Goal: Feedback & Contribution: Leave review/rating

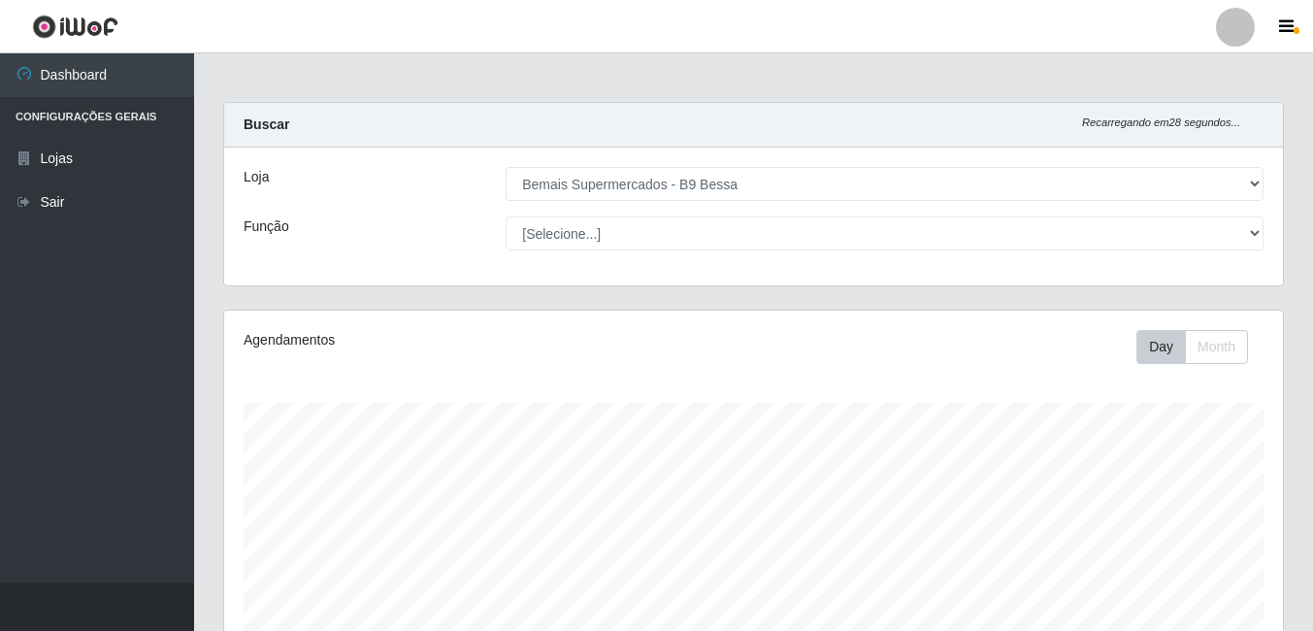
select select "410"
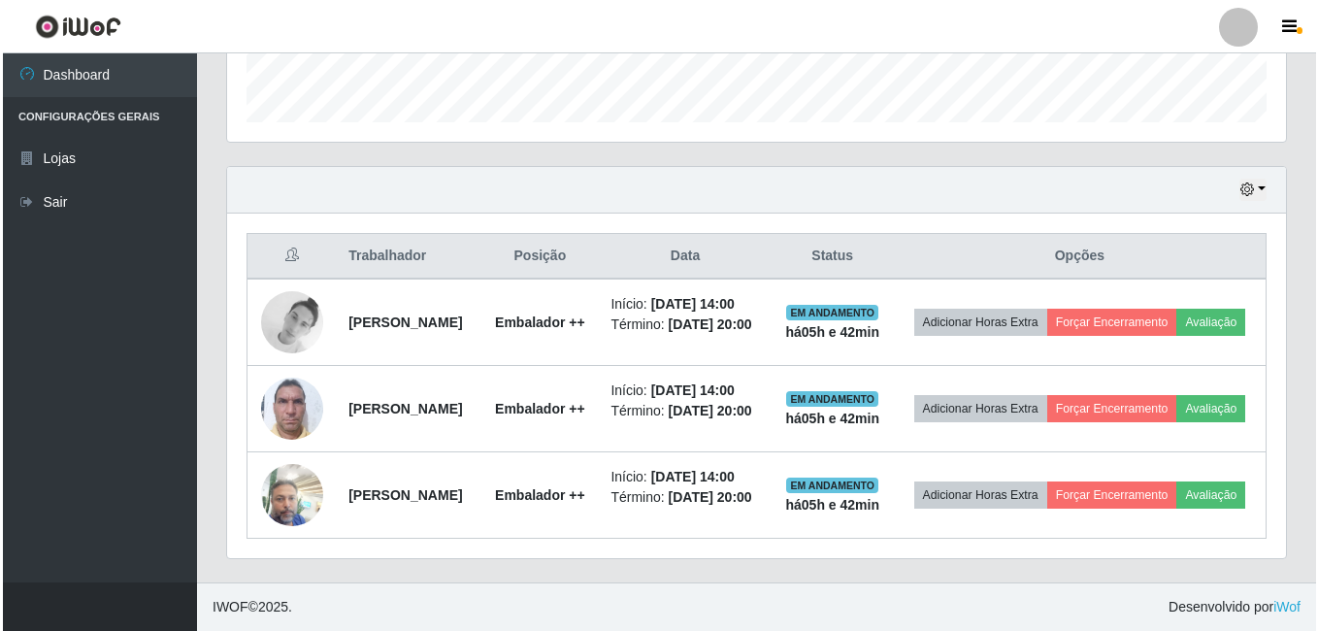
scroll to position [403, 1059]
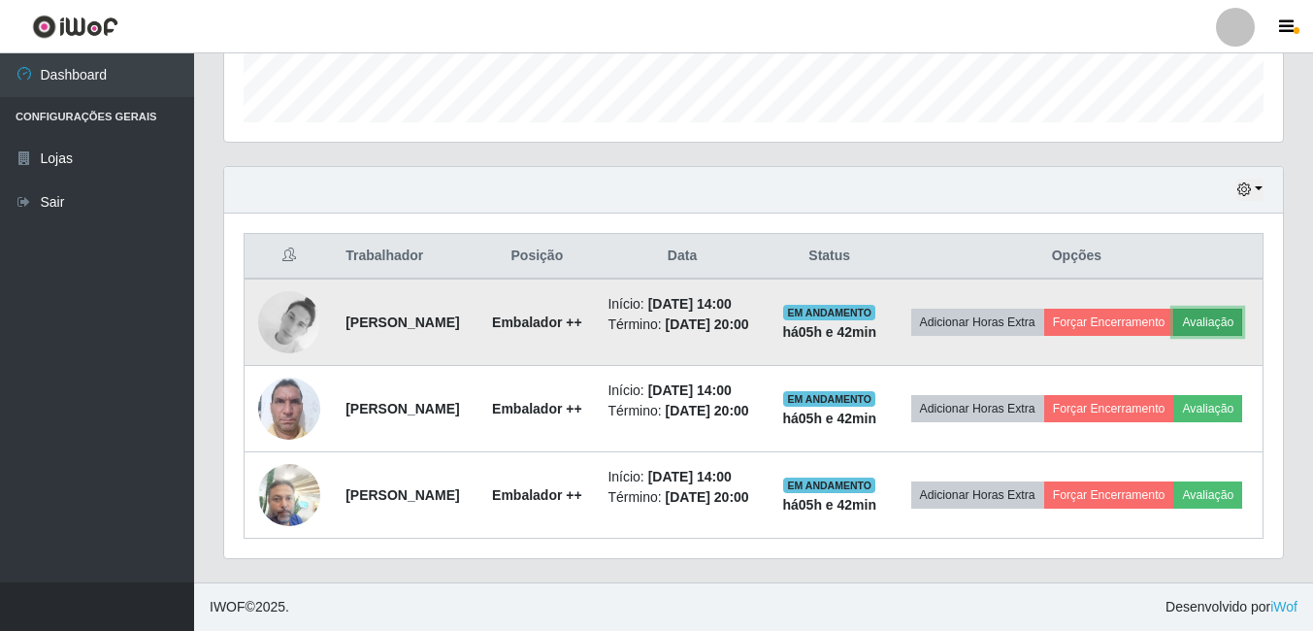
click at [1174, 309] on button "Avaliação" at bounding box center [1208, 322] width 69 height 27
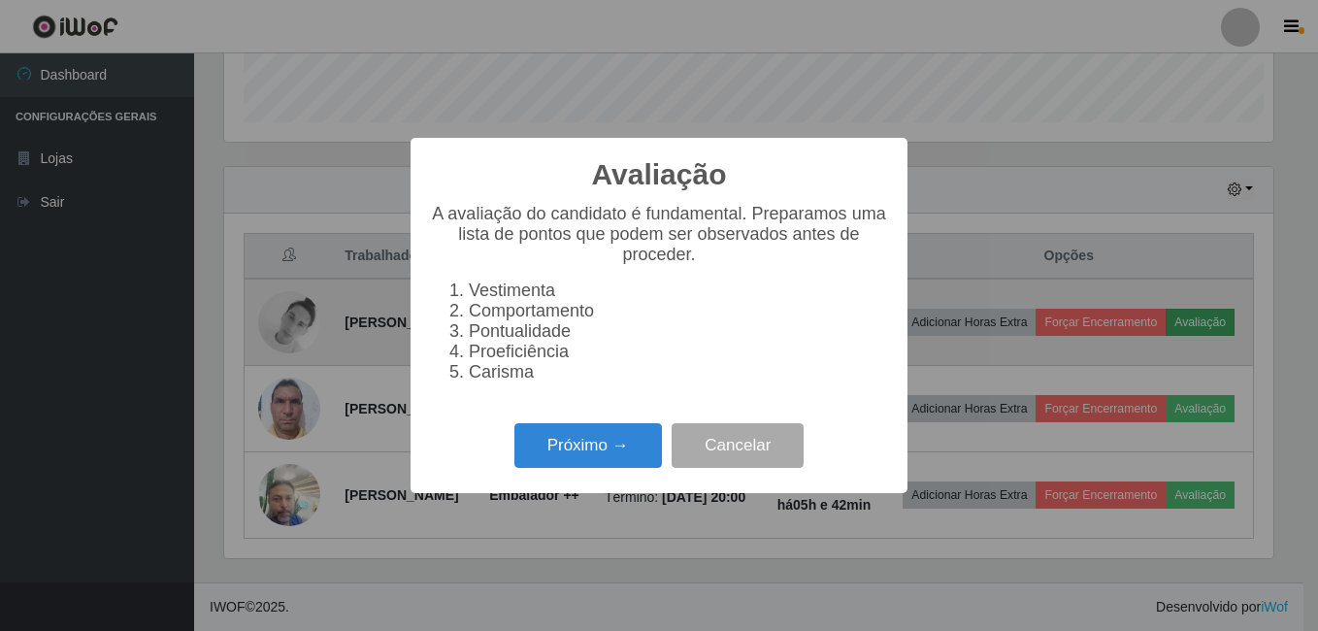
scroll to position [403, 1049]
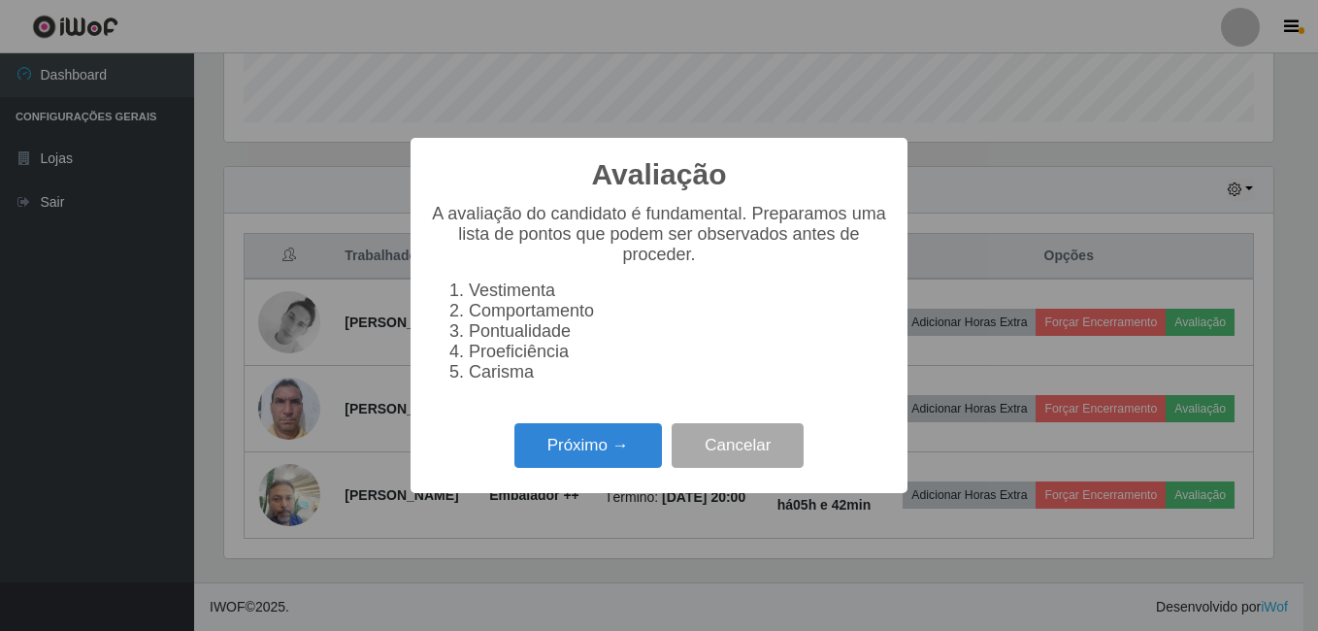
click at [495, 359] on li "Proeficiência" at bounding box center [678, 352] width 419 height 20
click at [563, 359] on li "Proeficiência" at bounding box center [678, 352] width 419 height 20
click at [561, 459] on button "Próximo →" at bounding box center [588, 446] width 148 height 46
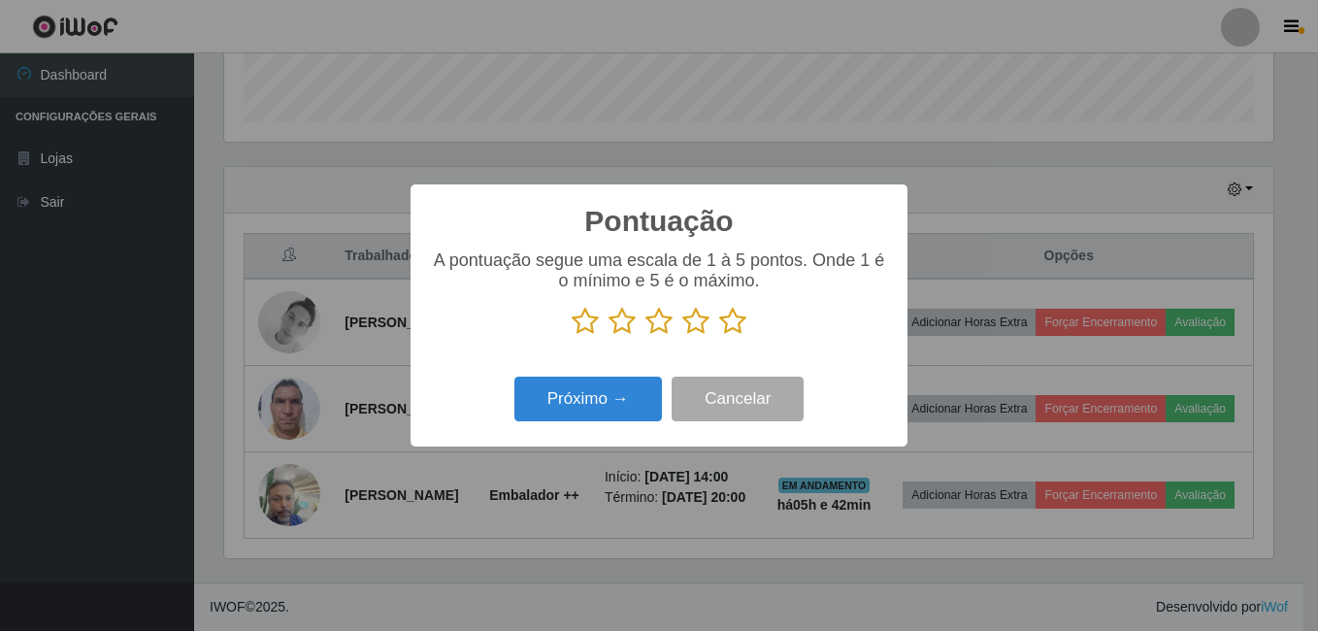
scroll to position [970285, 969638]
click at [736, 320] on icon at bounding box center [732, 321] width 27 height 29
click at [719, 336] on input "radio" at bounding box center [719, 336] width 0 height 0
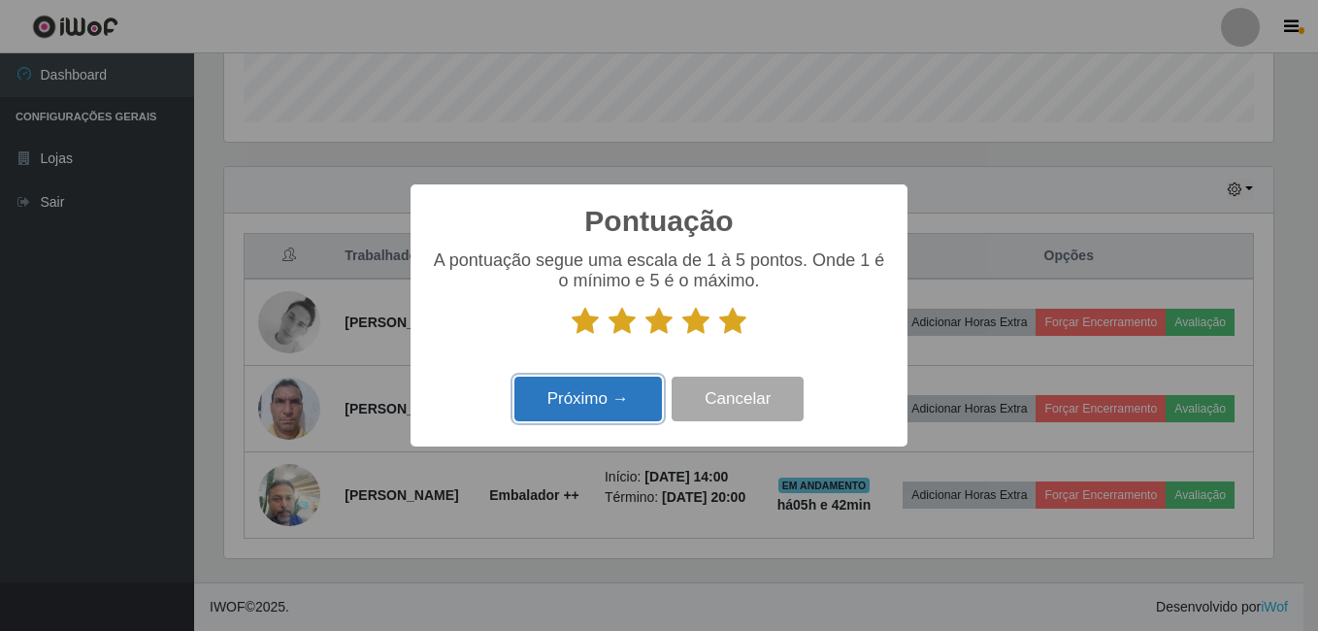
click at [601, 385] on button "Próximo →" at bounding box center [588, 400] width 148 height 46
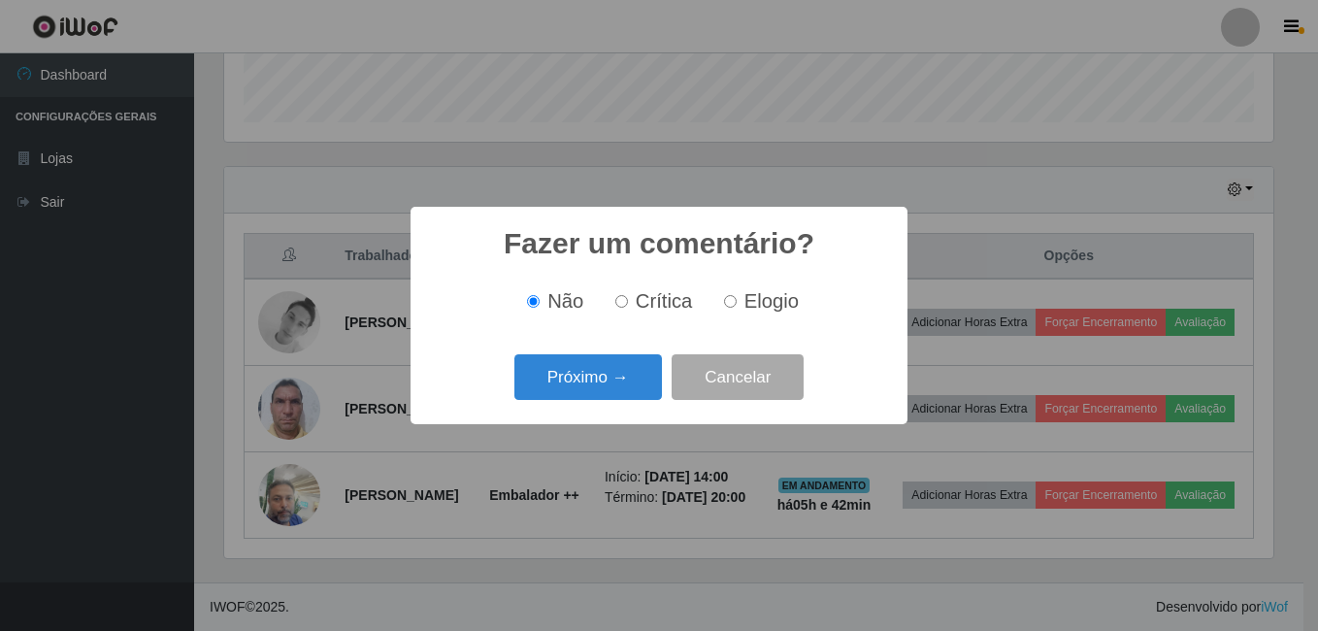
click at [731, 303] on input "Elogio" at bounding box center [730, 301] width 13 height 13
radio input "true"
click at [607, 369] on button "Próximo →" at bounding box center [588, 377] width 148 height 46
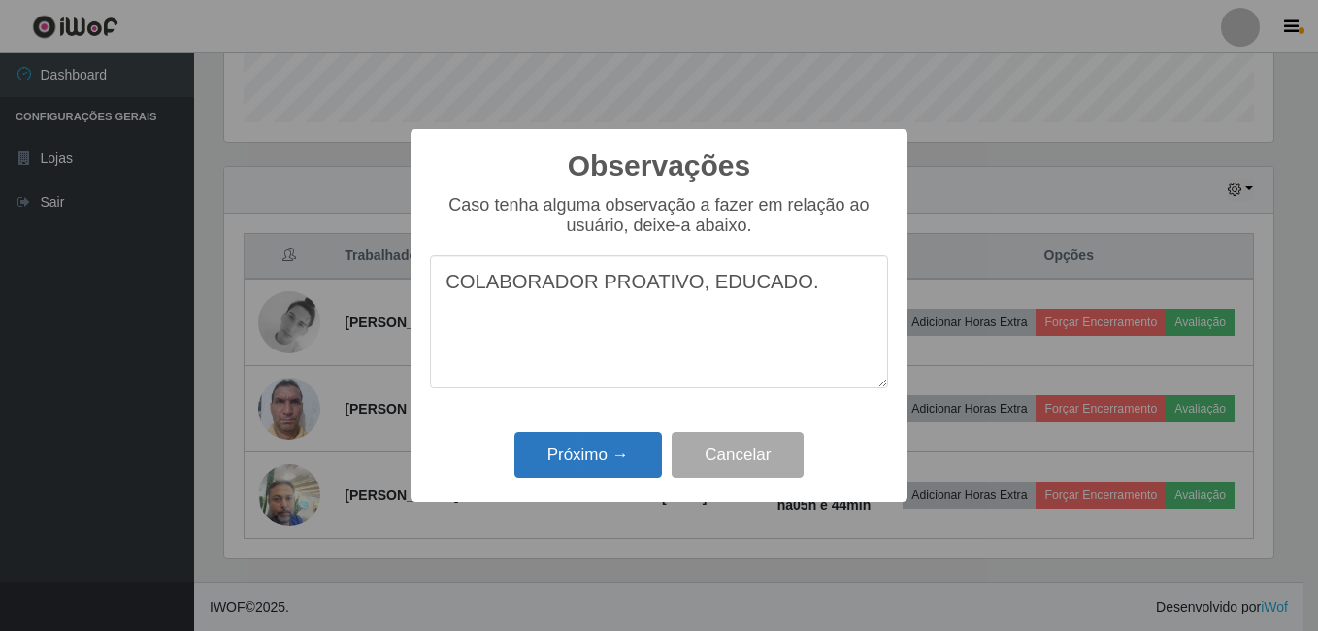
type textarea "COLABORADOR PROATIVO, EDUCADO."
click at [541, 472] on button "Próximo →" at bounding box center [588, 455] width 148 height 46
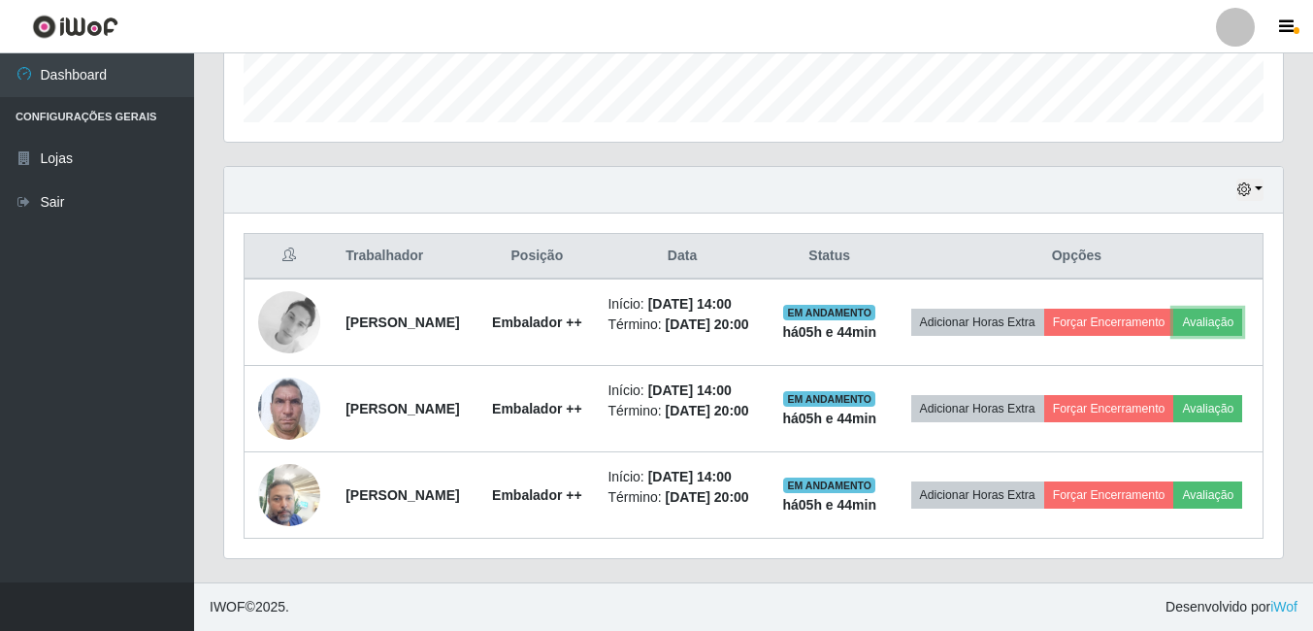
scroll to position [403, 1059]
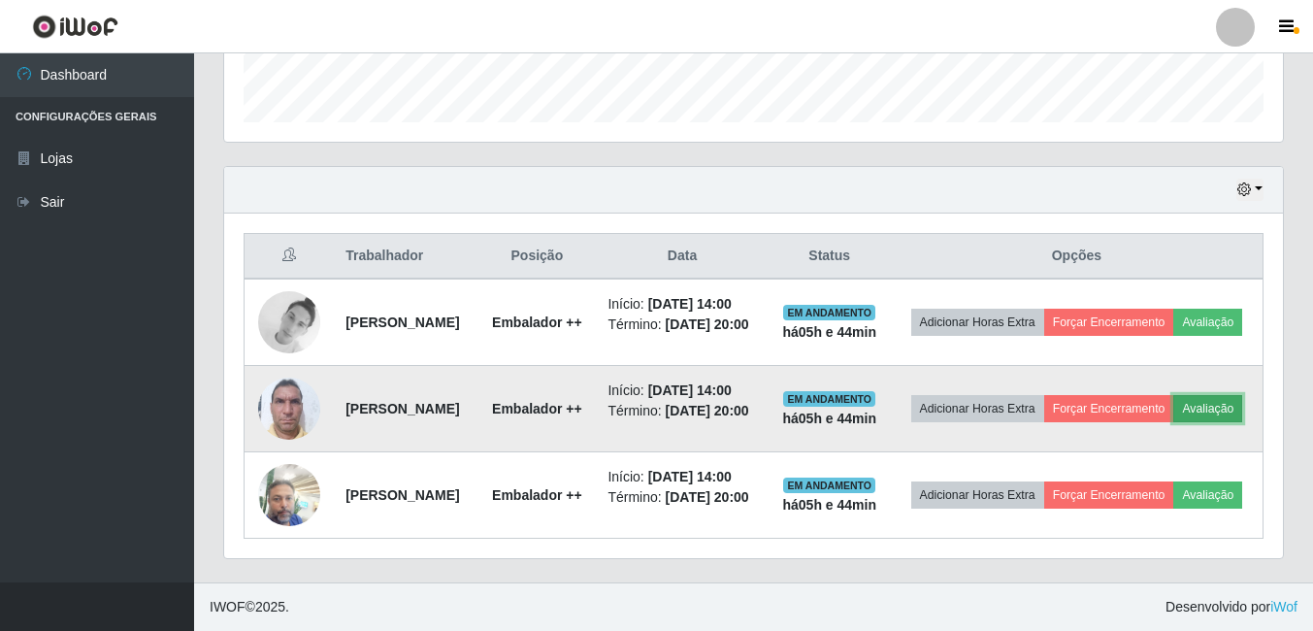
click at [1174, 402] on button "Avaliação" at bounding box center [1208, 408] width 69 height 27
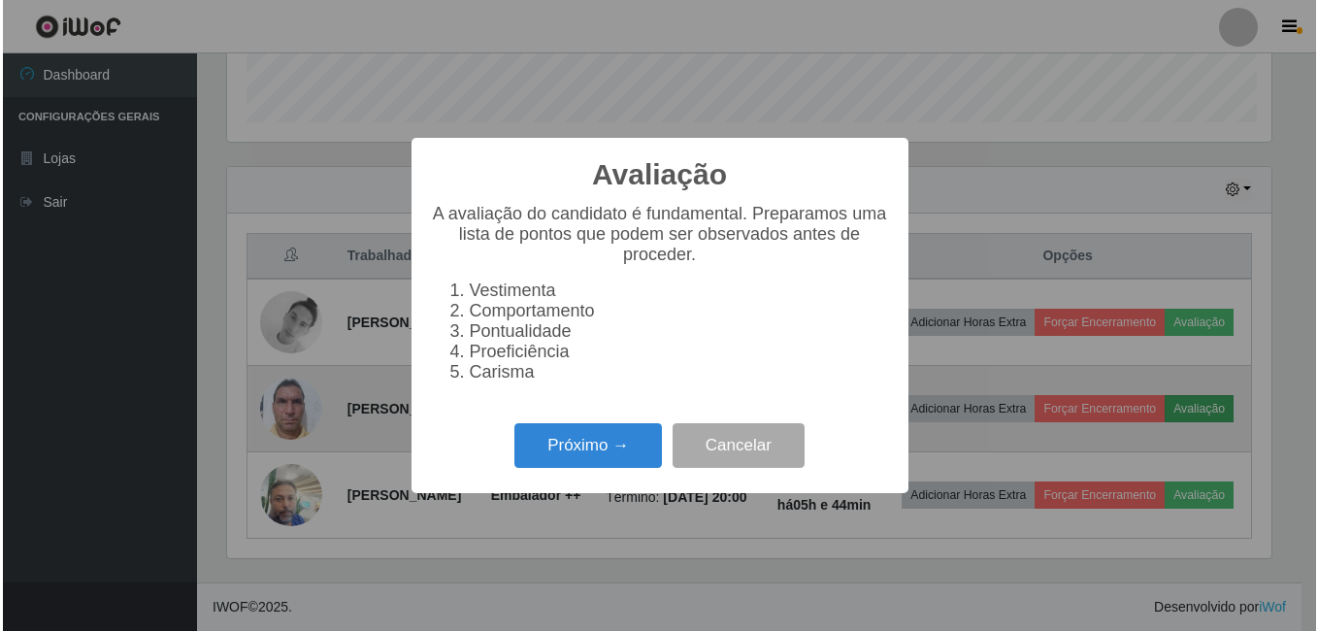
scroll to position [403, 1049]
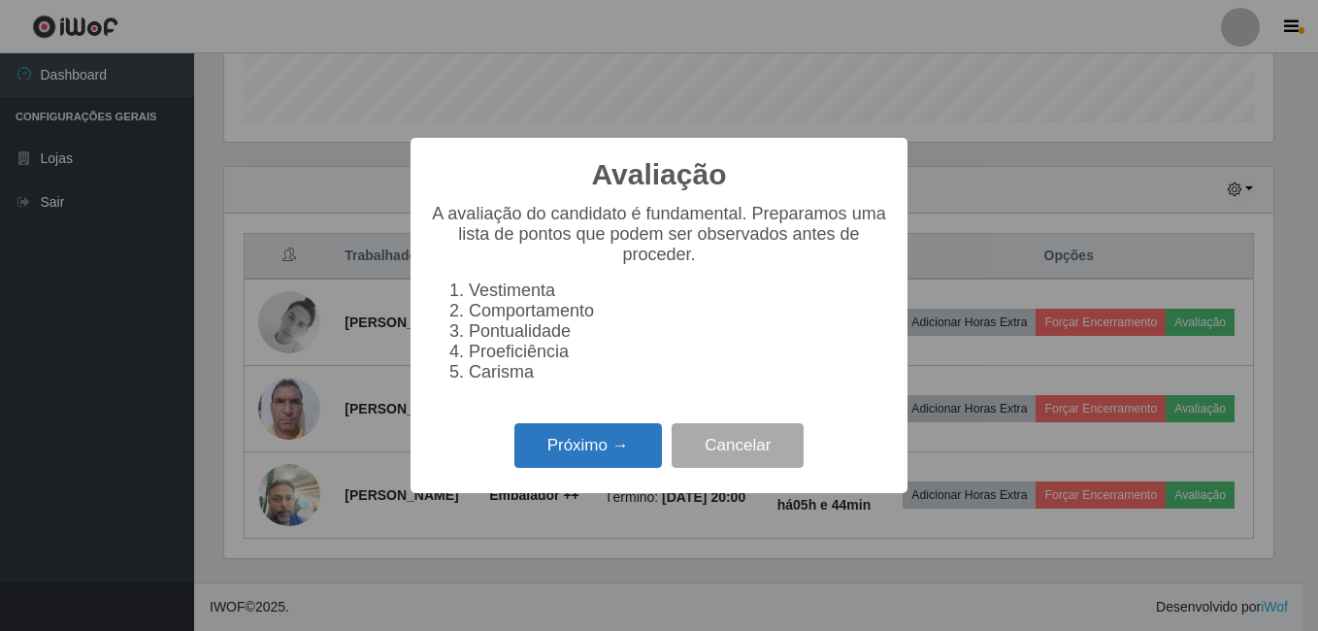
click at [571, 467] on button "Próximo →" at bounding box center [588, 446] width 148 height 46
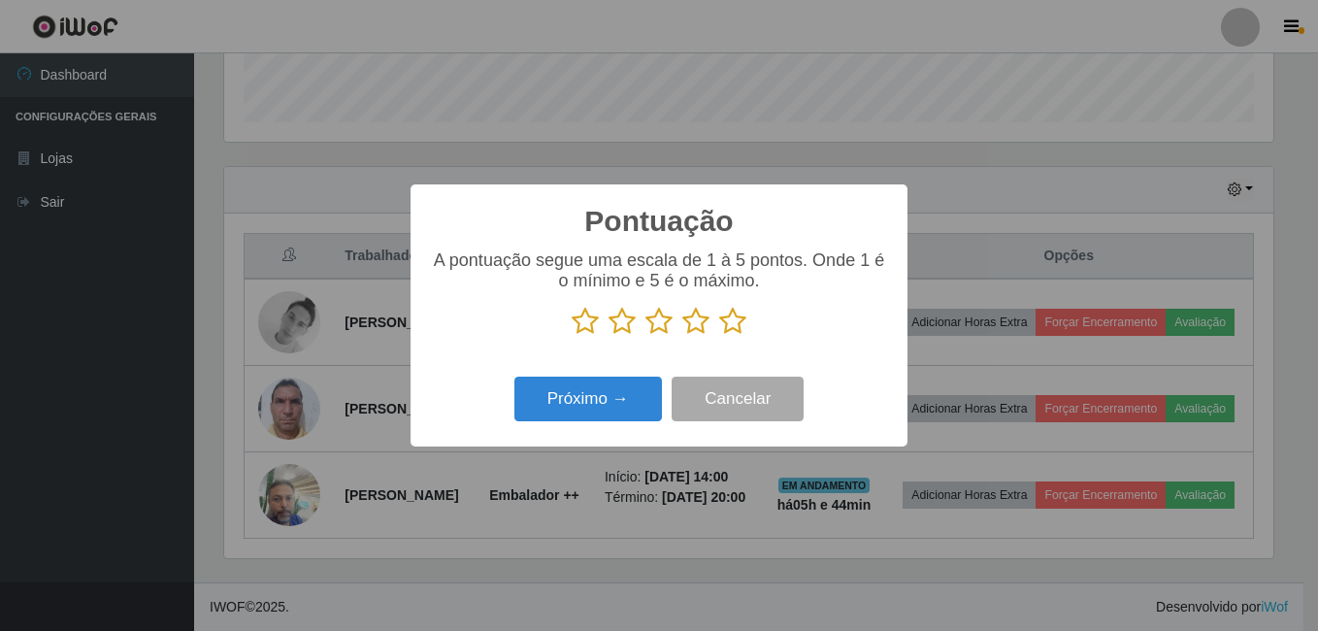
click at [735, 317] on icon at bounding box center [732, 321] width 27 height 29
click at [719, 336] on input "radio" at bounding box center [719, 336] width 0 height 0
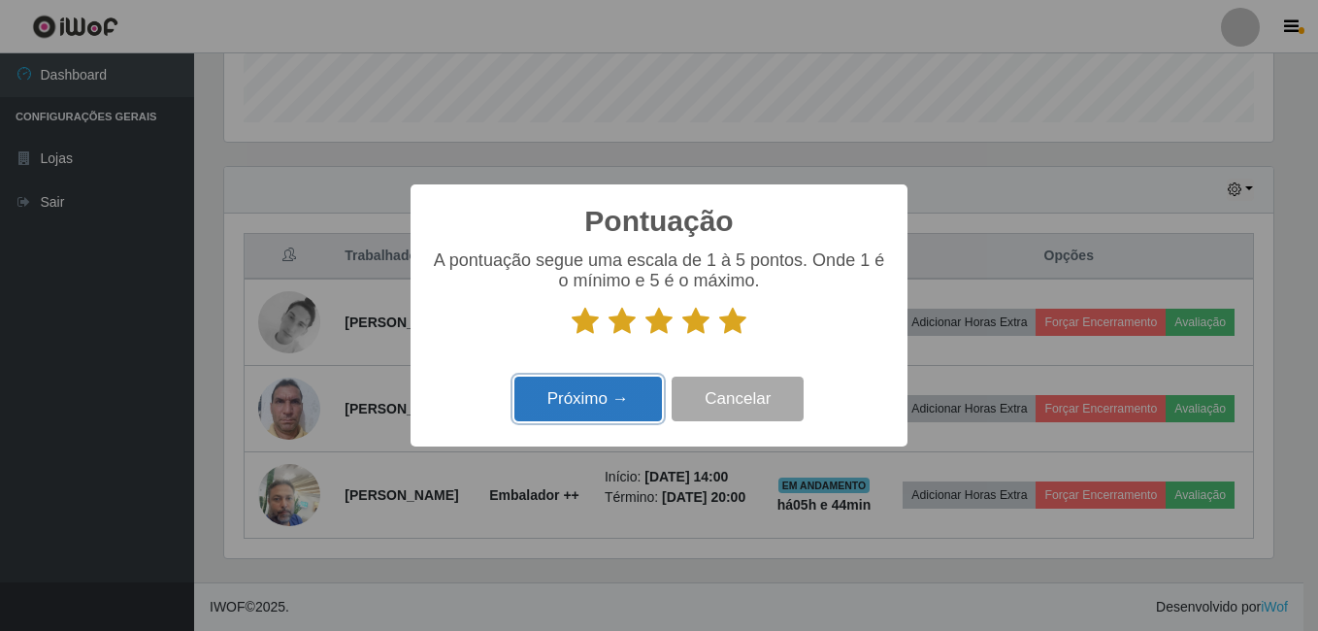
click at [594, 401] on button "Próximo →" at bounding box center [588, 400] width 148 height 46
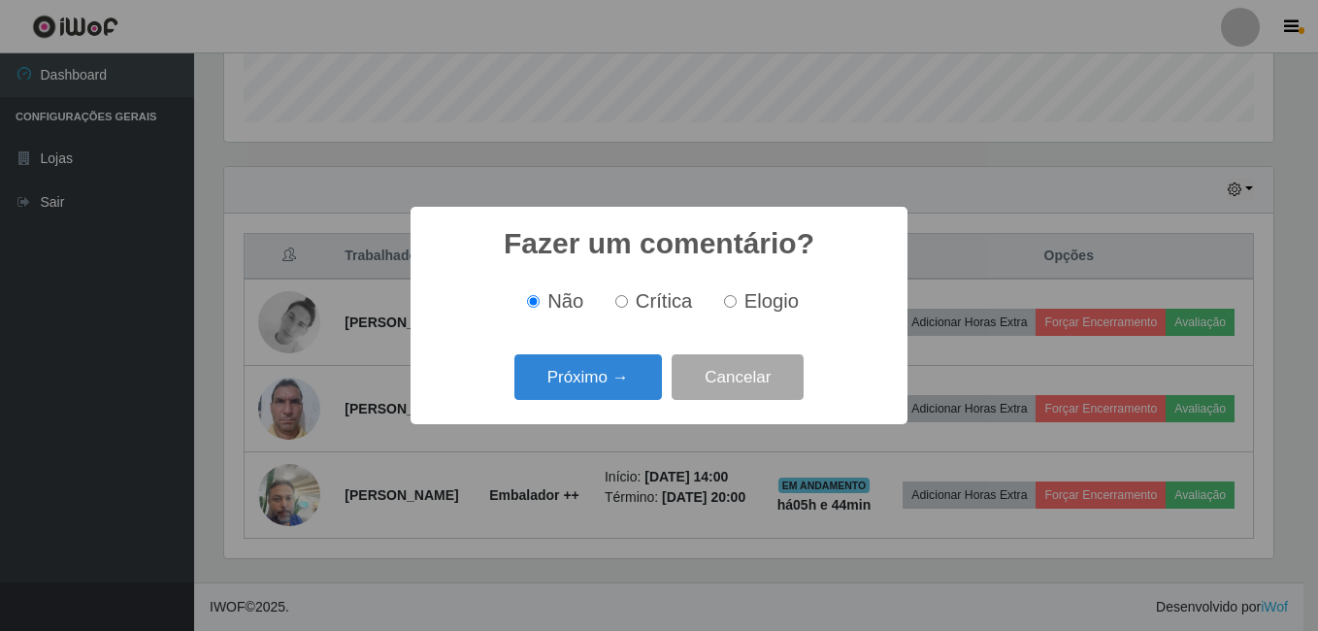
click at [734, 299] on input "Elogio" at bounding box center [730, 301] width 13 height 13
radio input "true"
click at [633, 394] on button "Próximo →" at bounding box center [588, 377] width 148 height 46
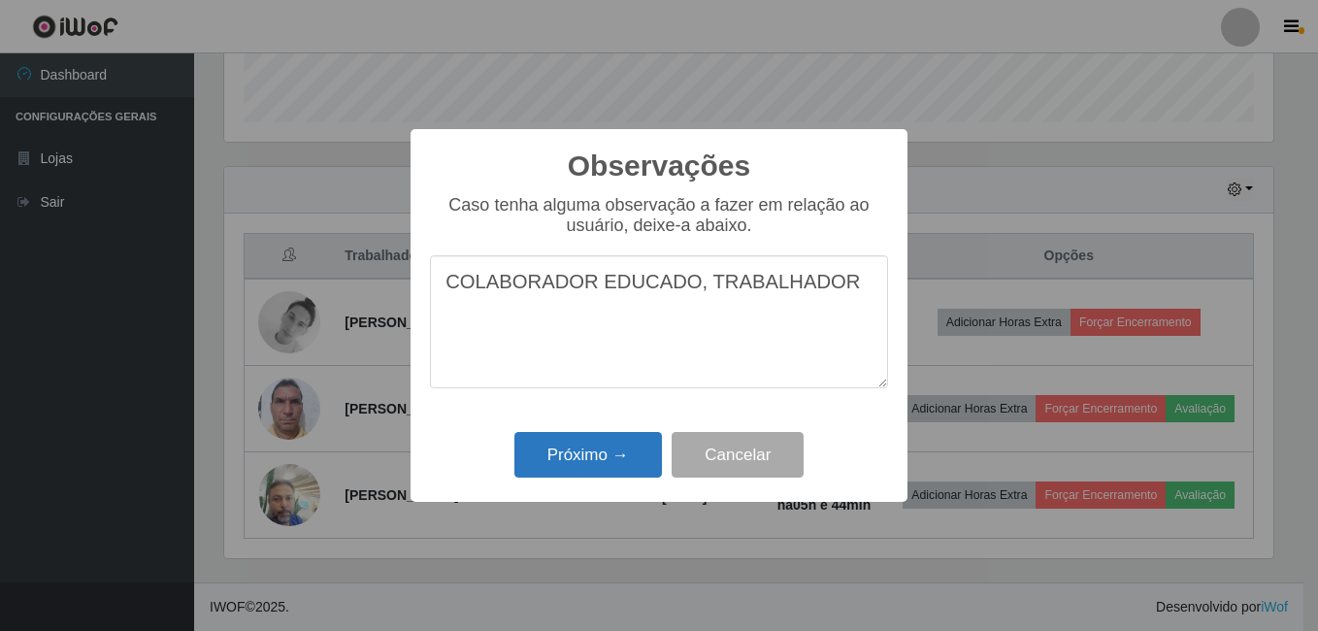
type textarea "COLABORADOR EDUCADO, TRABALHADOR"
click at [590, 435] on button "Próximo →" at bounding box center [588, 455] width 148 height 46
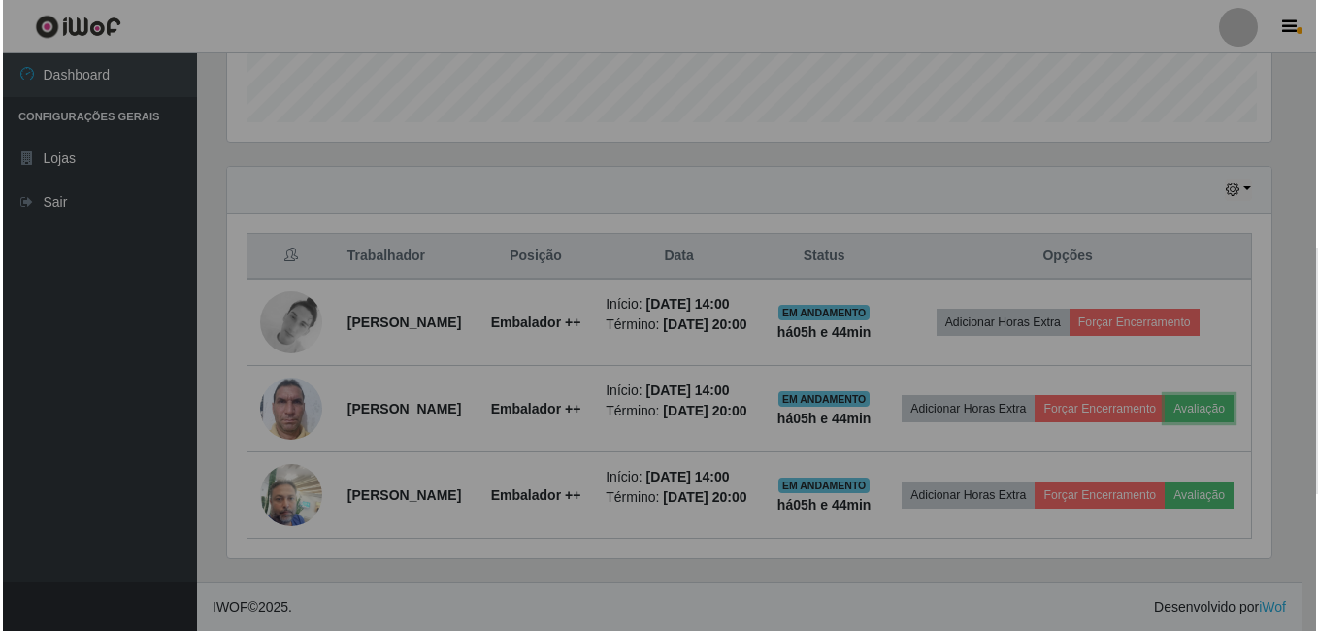
scroll to position [403, 1059]
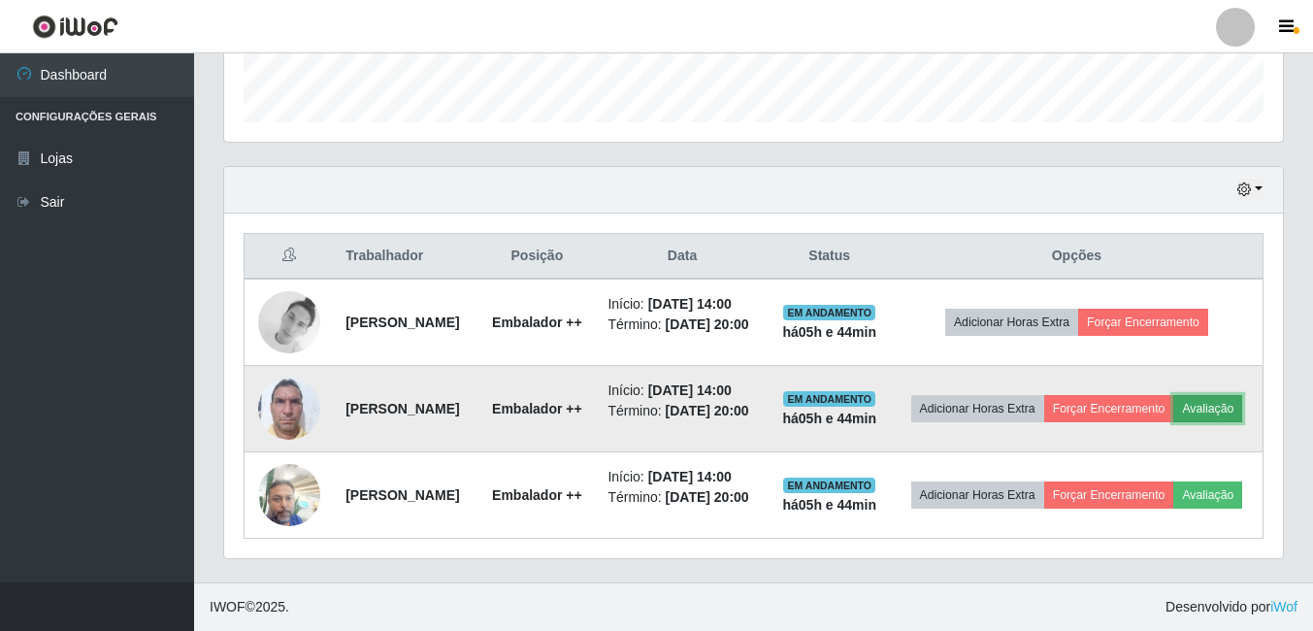
click at [1174, 395] on button "Avaliação" at bounding box center [1208, 408] width 69 height 27
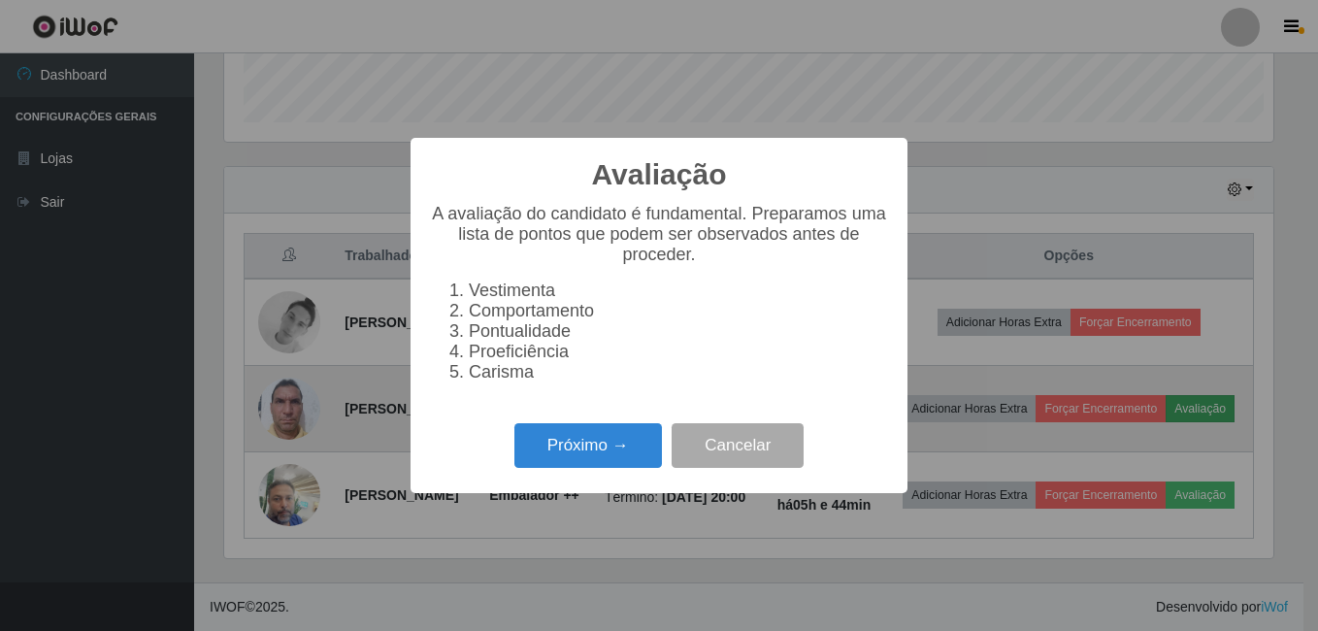
scroll to position [403, 1049]
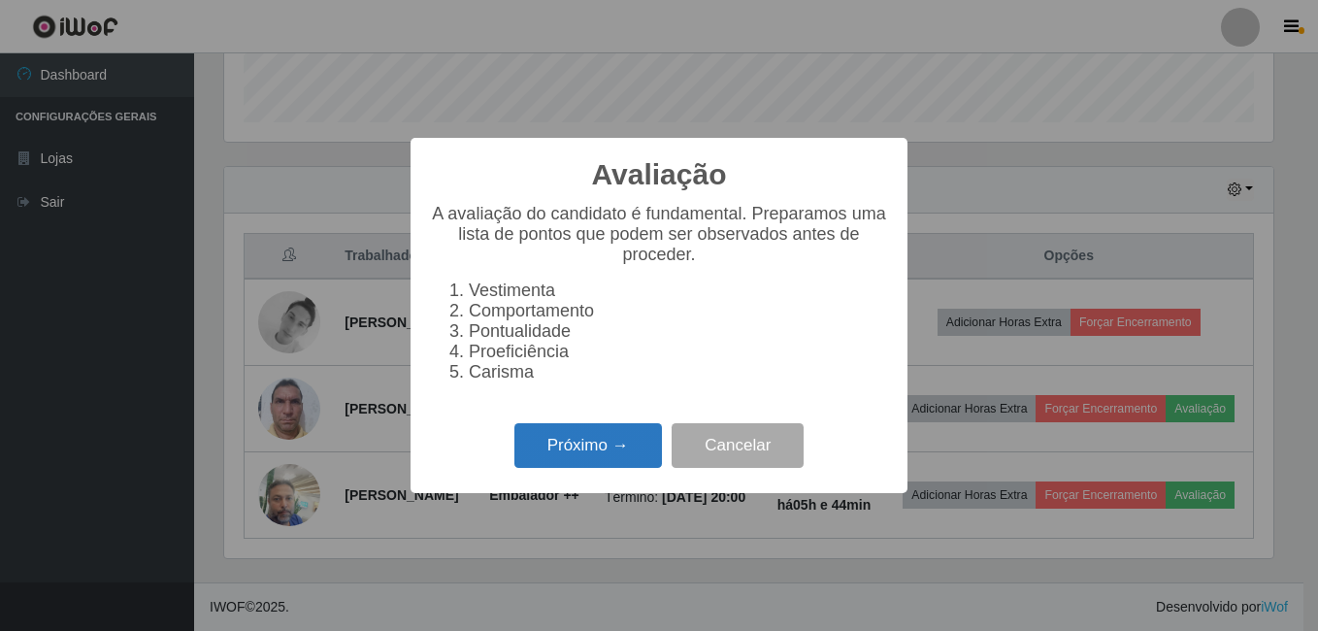
click at [548, 462] on button "Próximo →" at bounding box center [588, 446] width 148 height 46
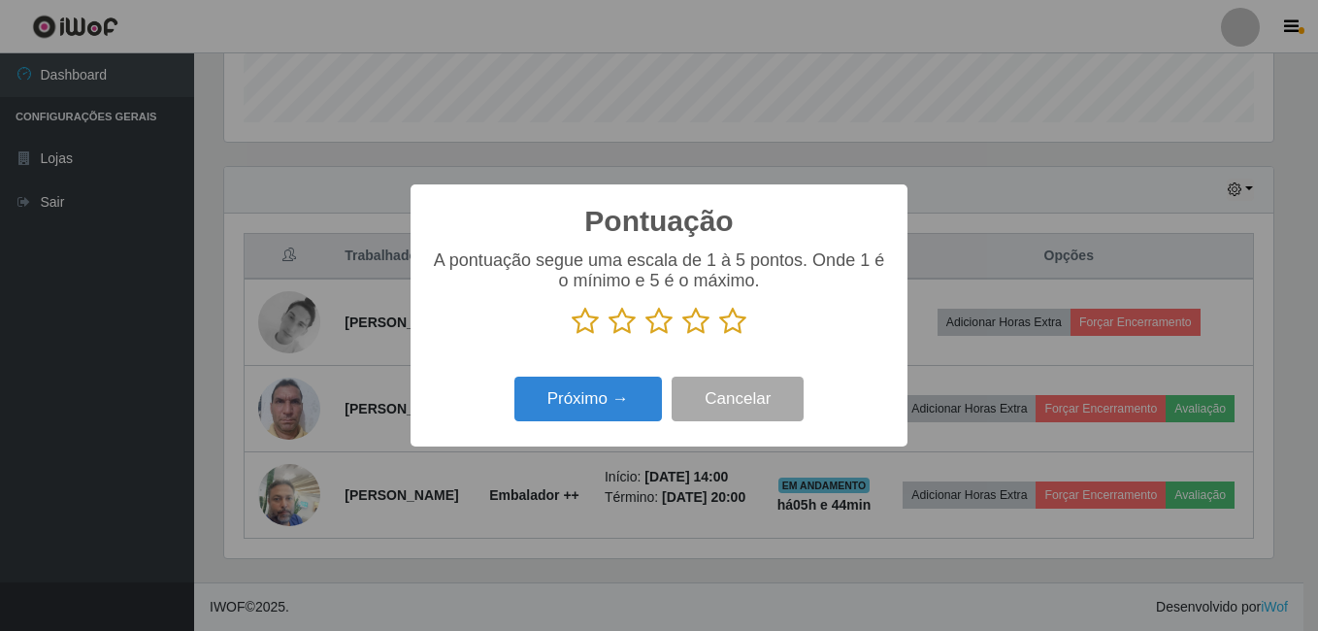
click at [724, 320] on icon at bounding box center [732, 321] width 27 height 29
click at [719, 336] on input "radio" at bounding box center [719, 336] width 0 height 0
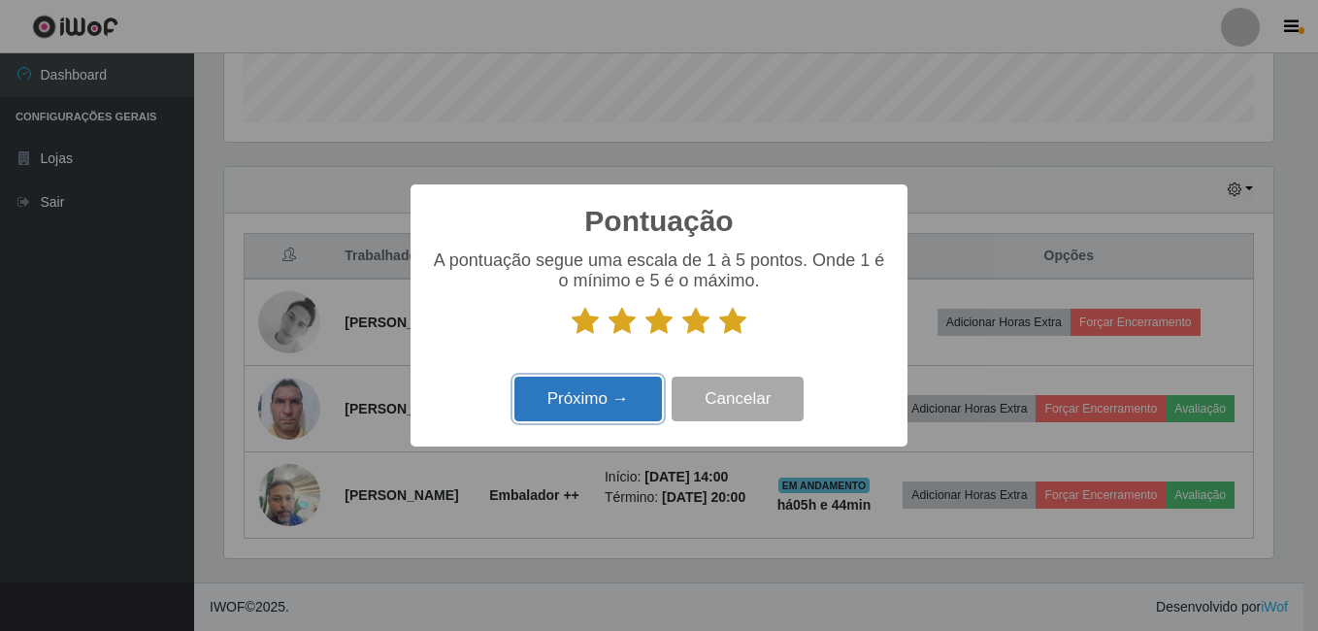
click at [585, 409] on button "Próximo →" at bounding box center [588, 400] width 148 height 46
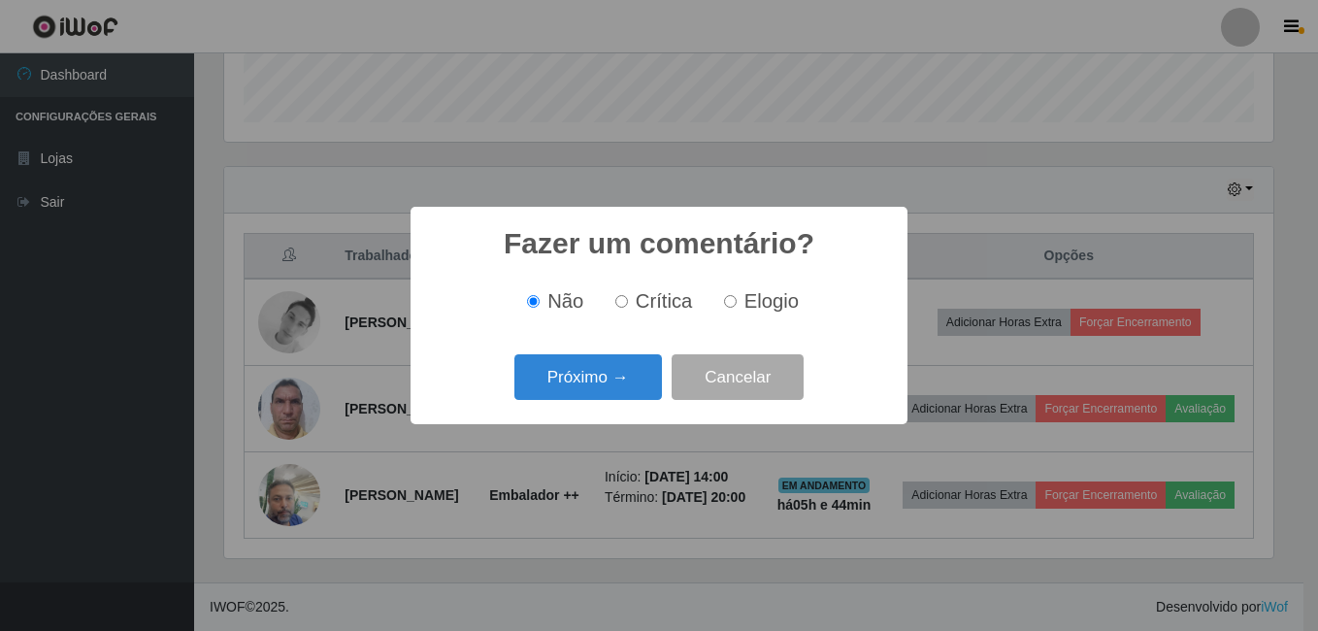
click at [724, 303] on input "Elogio" at bounding box center [730, 301] width 13 height 13
radio input "true"
click at [609, 372] on button "Próximo →" at bounding box center [588, 377] width 148 height 46
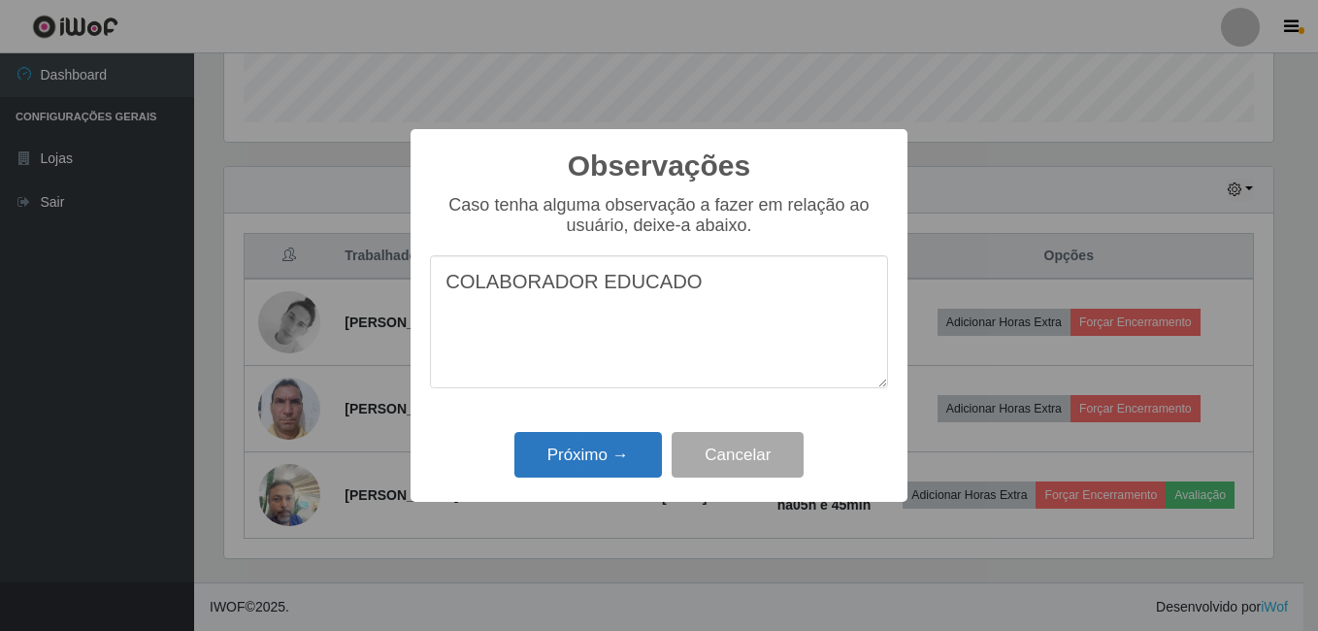
type textarea "COLABORADOR EDUCADO"
click at [577, 453] on button "Próximo →" at bounding box center [588, 455] width 148 height 46
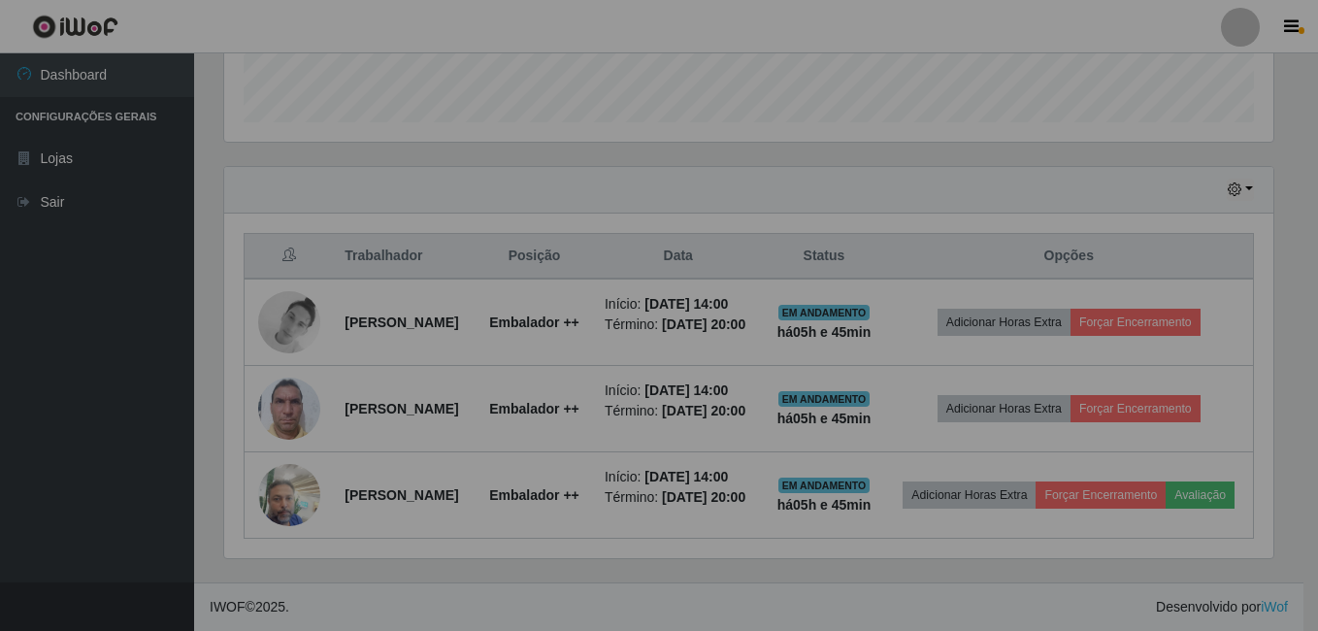
scroll to position [403, 1059]
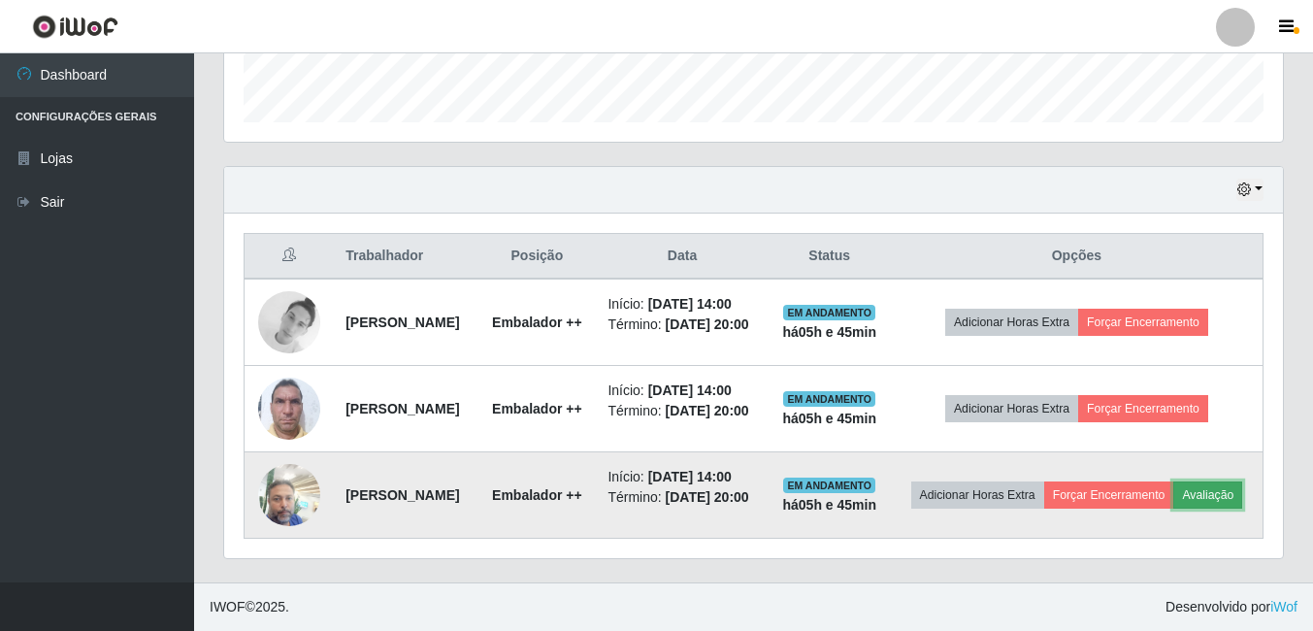
click at [1174, 505] on button "Avaliação" at bounding box center [1208, 494] width 69 height 27
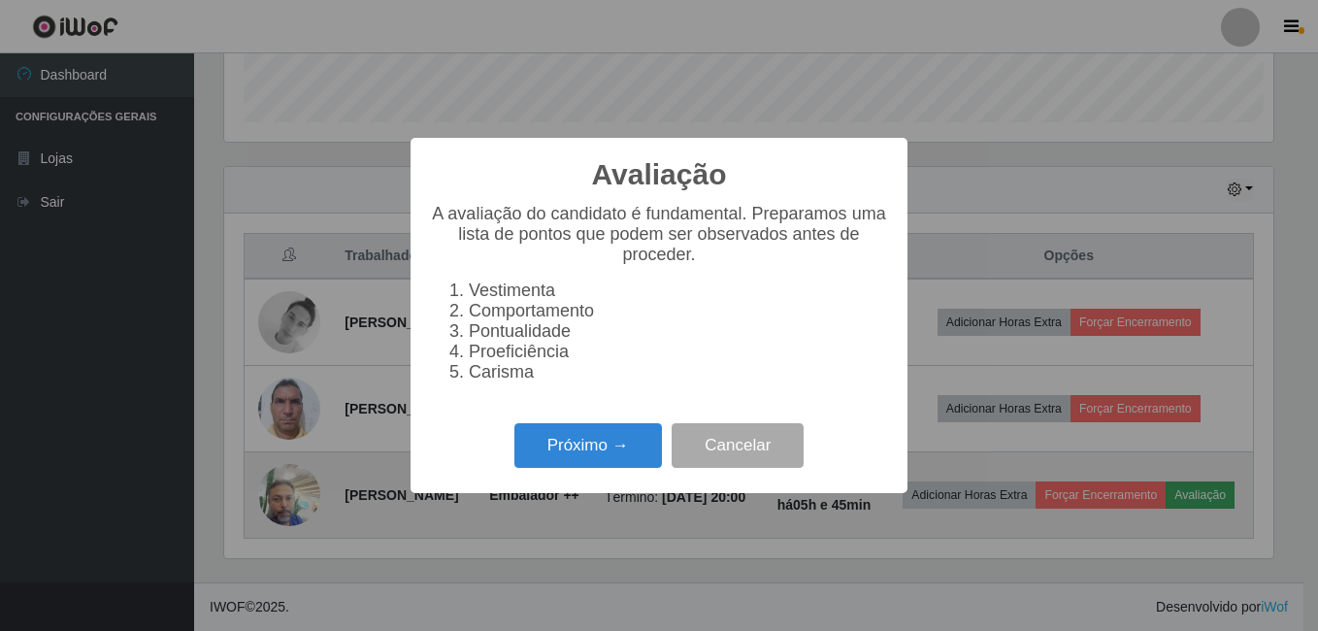
scroll to position [403, 1049]
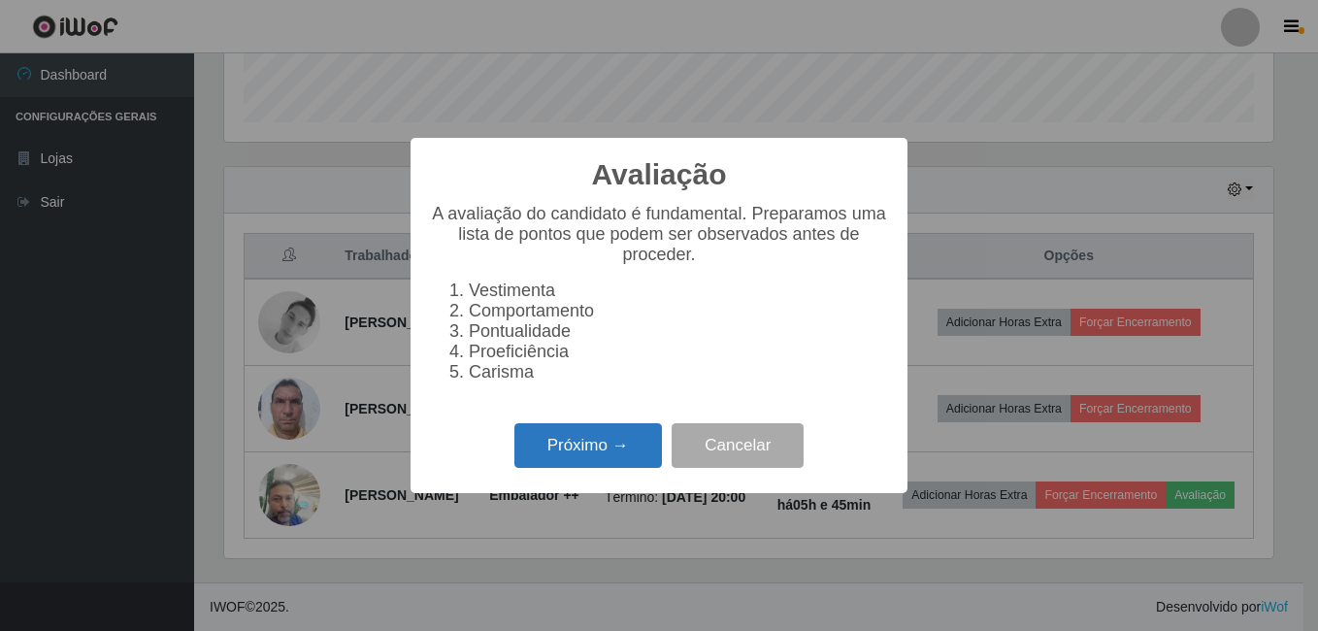
click at [557, 437] on button "Próximo →" at bounding box center [588, 446] width 148 height 46
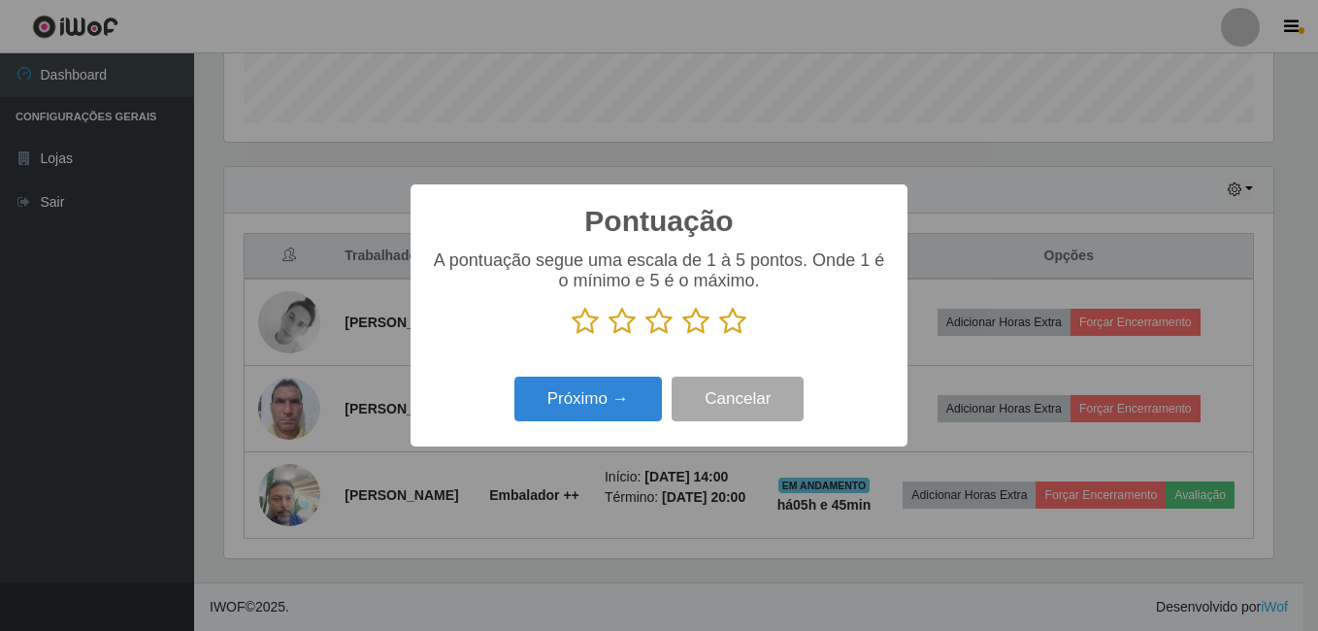
click at [733, 319] on icon at bounding box center [732, 321] width 27 height 29
click at [719, 336] on input "radio" at bounding box center [719, 336] width 0 height 0
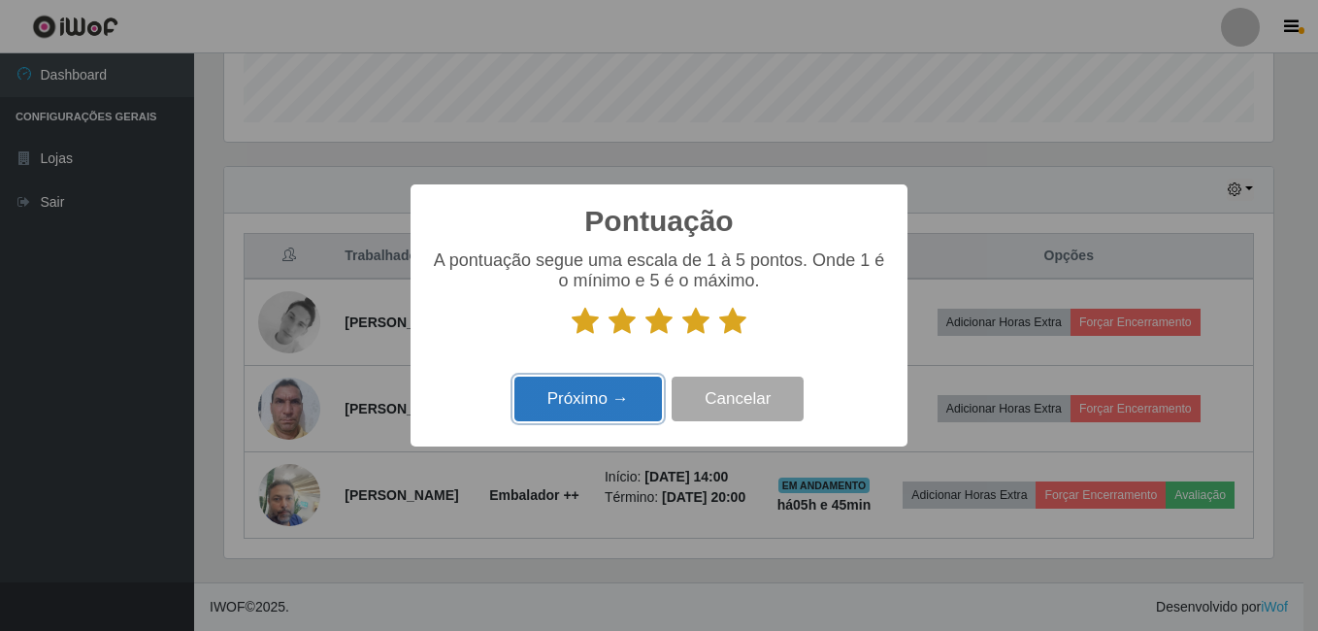
click at [540, 409] on button "Próximo →" at bounding box center [588, 400] width 148 height 46
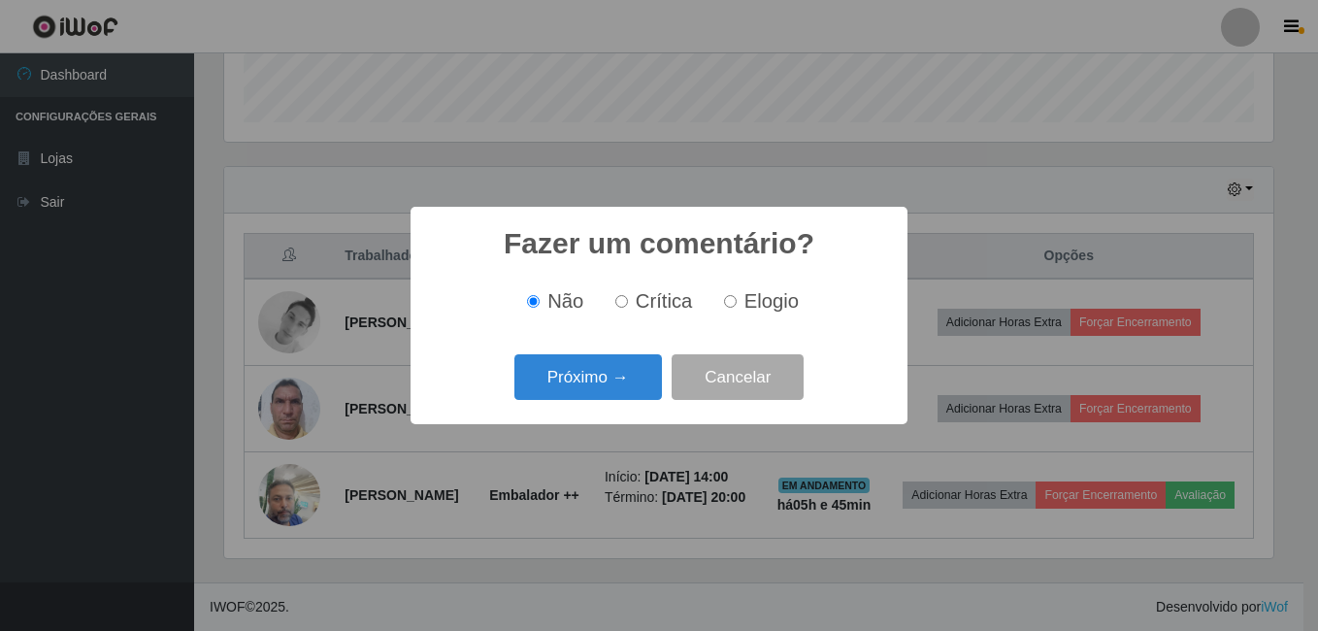
click at [728, 304] on input "Elogio" at bounding box center [730, 301] width 13 height 13
radio input "true"
click at [627, 363] on button "Próximo →" at bounding box center [588, 377] width 148 height 46
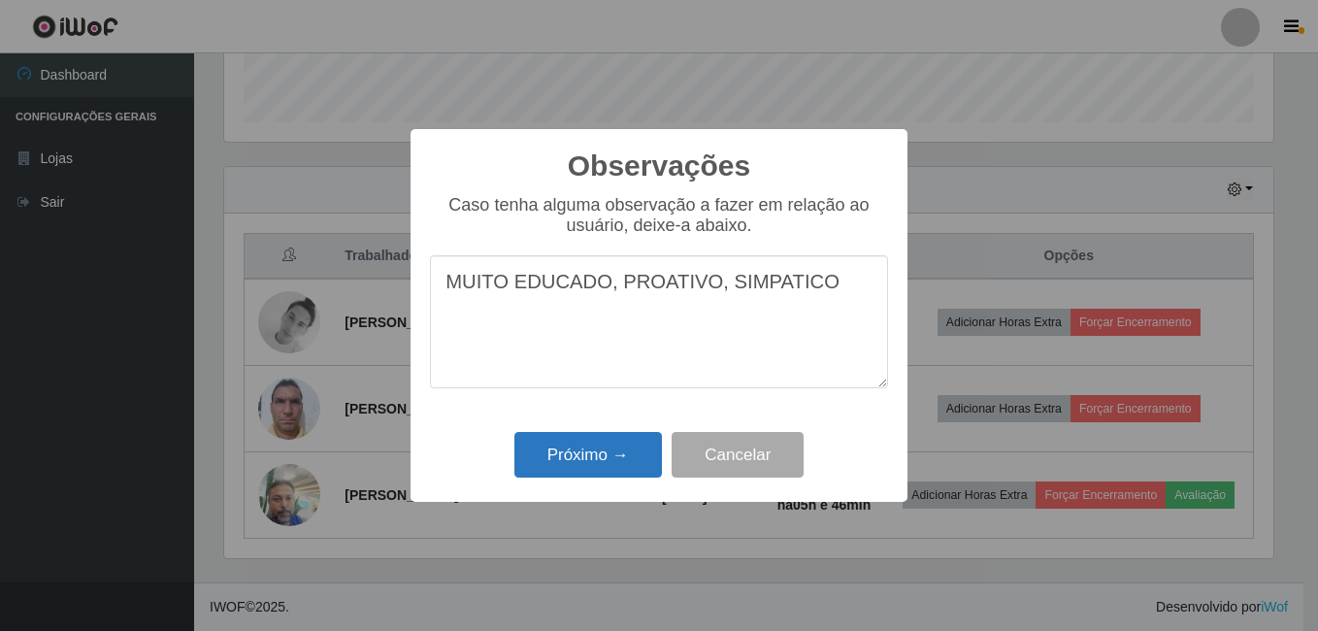
type textarea "MUITO EDUCADO, PROATIVO, SIMPATICO"
click at [607, 462] on button "Próximo →" at bounding box center [588, 455] width 148 height 46
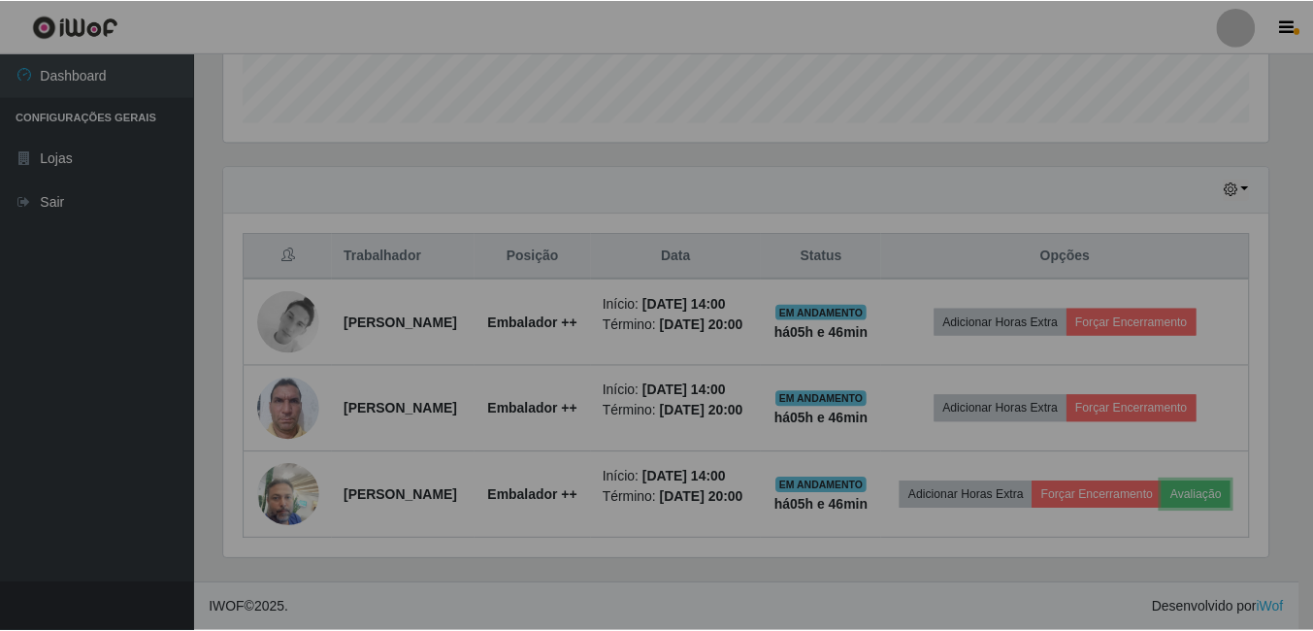
scroll to position [403, 1059]
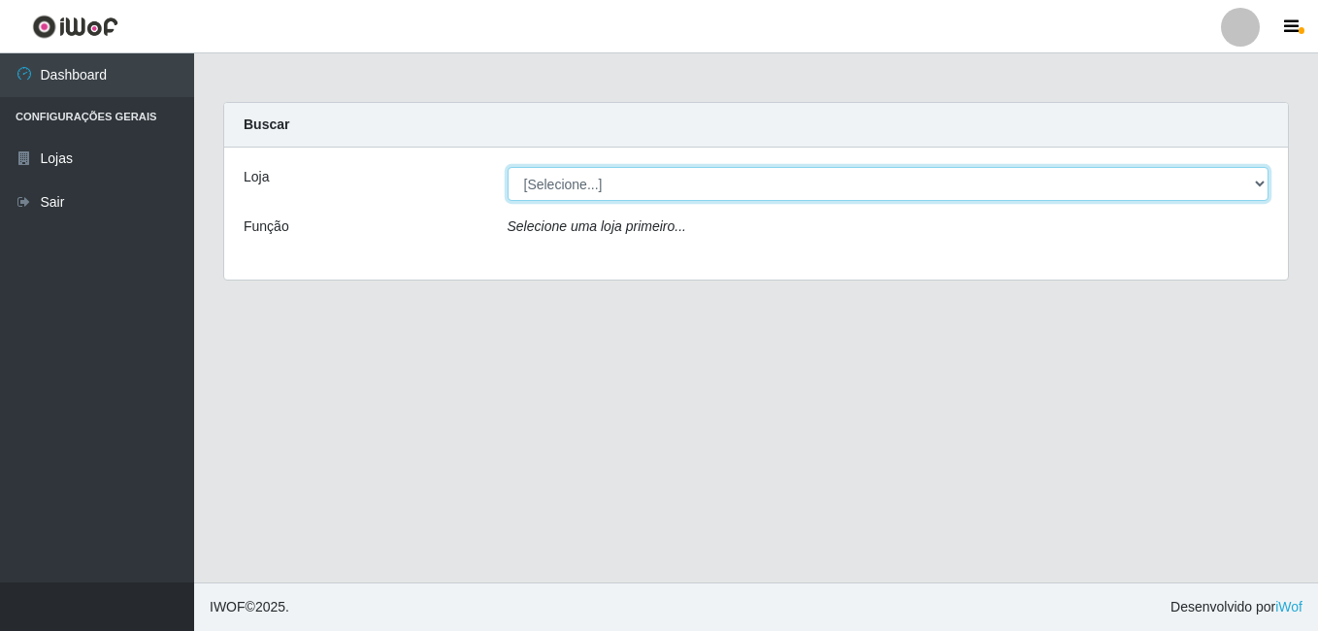
click at [1265, 173] on select "[Selecione...] Bemais Supermercados - B9 Bessa" at bounding box center [889, 184] width 762 height 34
select select "410"
click at [508, 167] on select "[Selecione...] Bemais Supermercados - B9 Bessa" at bounding box center [889, 184] width 762 height 34
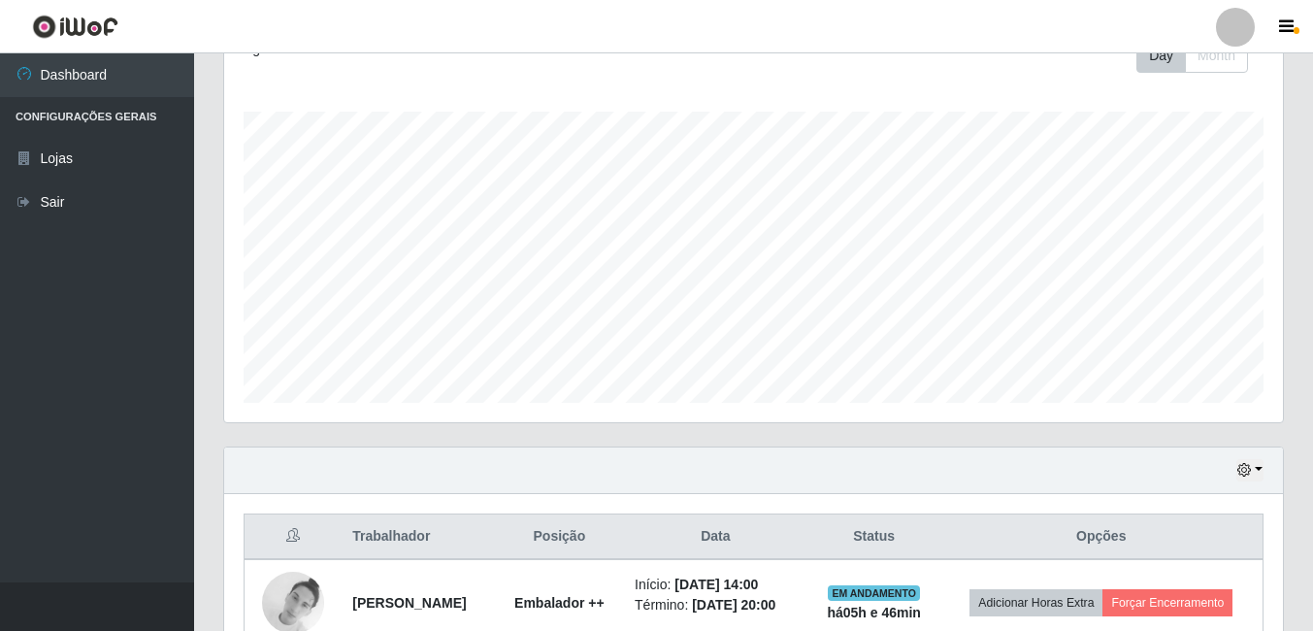
scroll to position [572, 0]
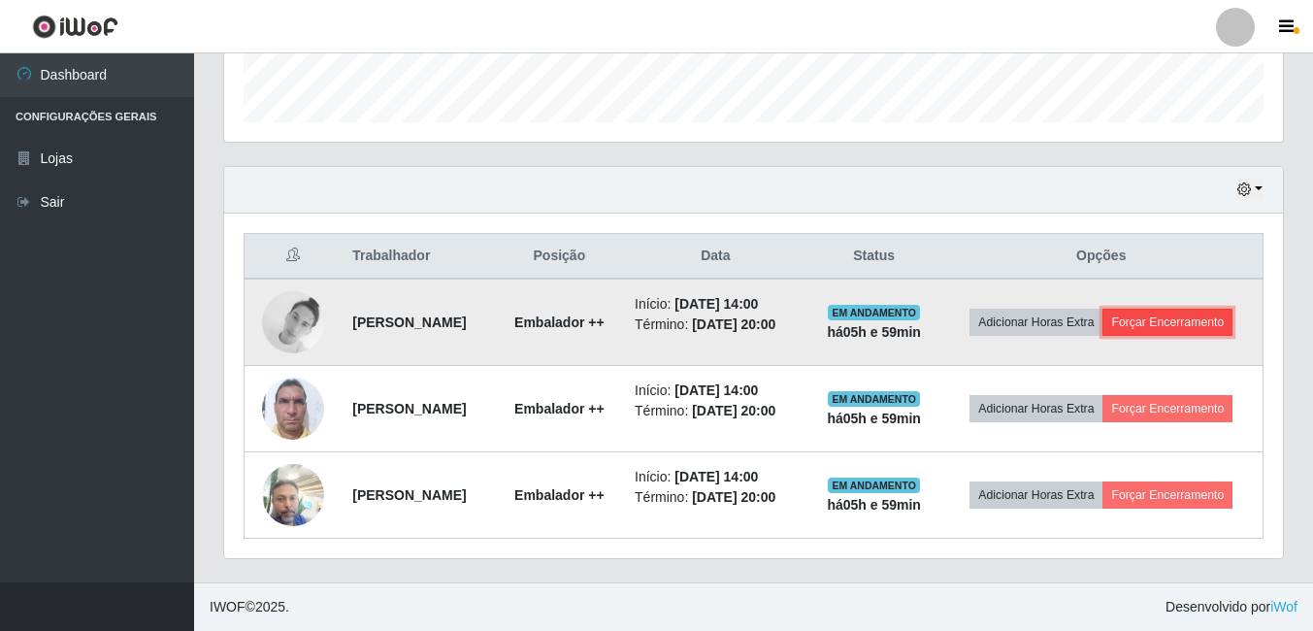
click at [1191, 322] on button "Forçar Encerramento" at bounding box center [1168, 322] width 130 height 27
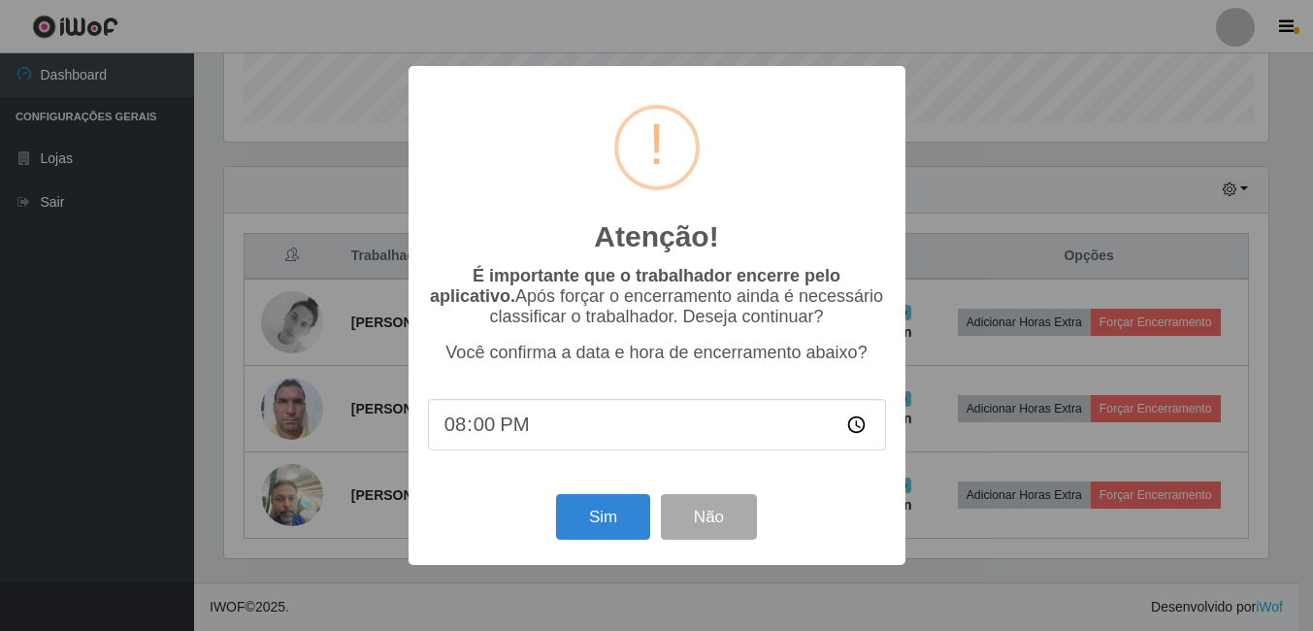
scroll to position [403, 1049]
drag, startPoint x: 599, startPoint y: 535, endPoint x: 1255, endPoint y: 345, distance: 683.2
click at [608, 534] on button "Sim" at bounding box center [605, 517] width 94 height 46
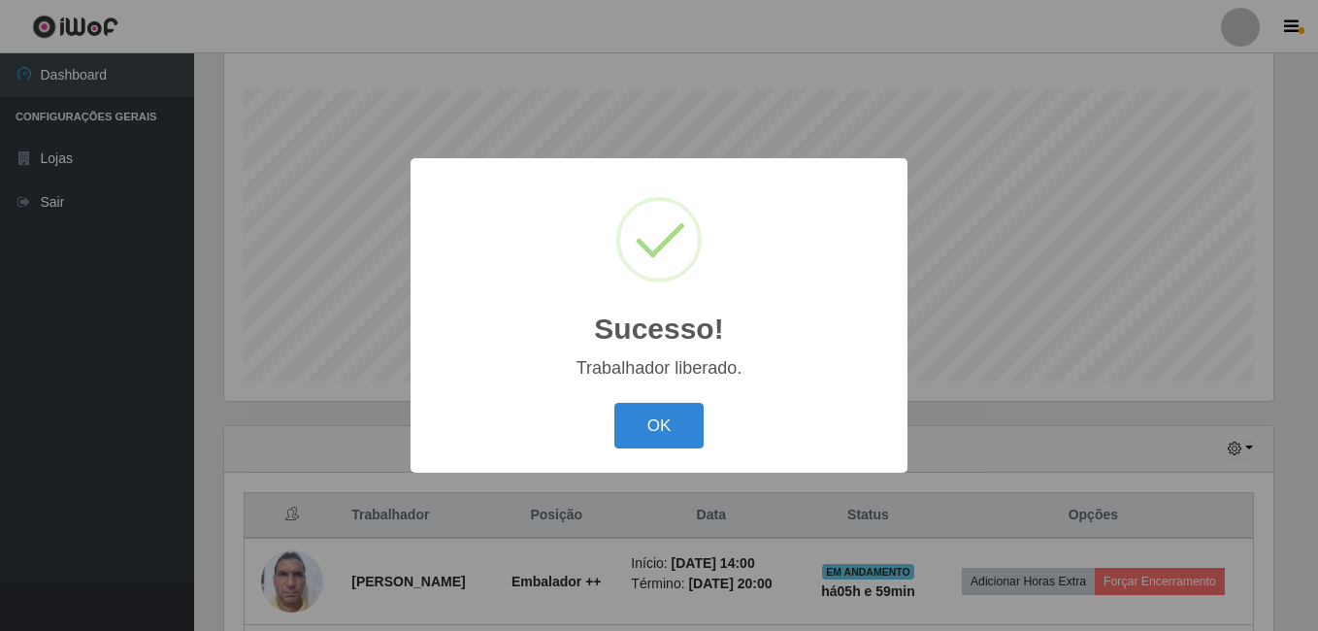
drag, startPoint x: 659, startPoint y: 421, endPoint x: 1308, endPoint y: 447, distance: 649.9
click at [660, 421] on button "OK" at bounding box center [659, 426] width 90 height 46
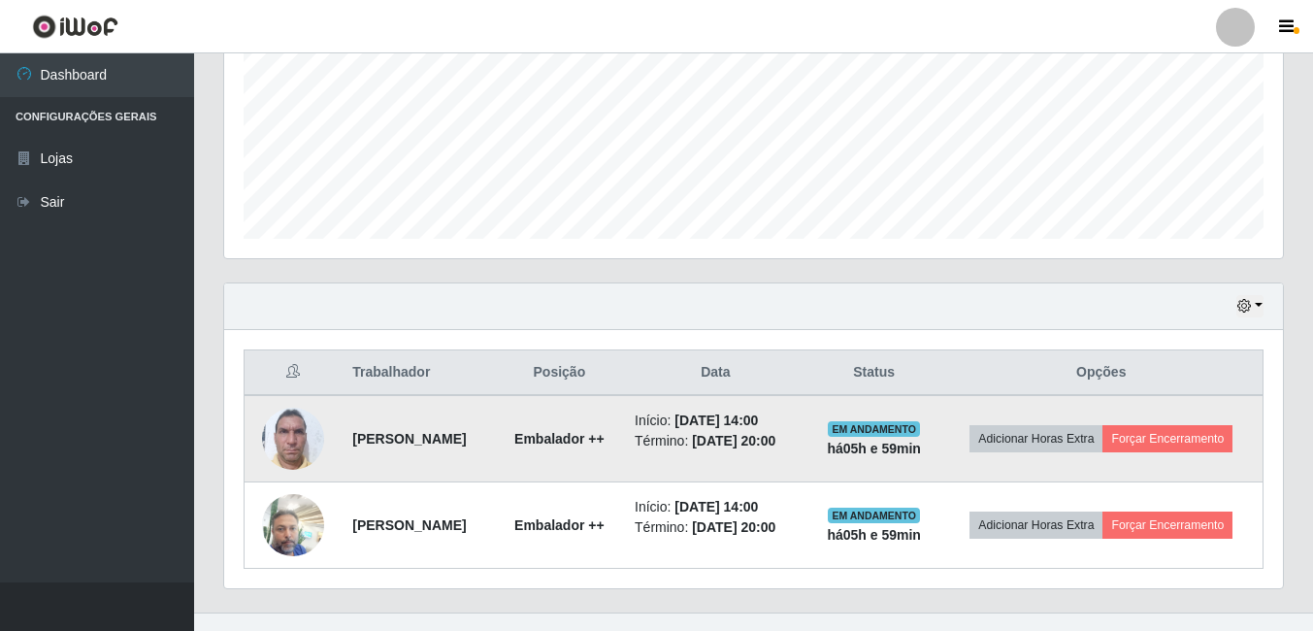
scroll to position [485, 0]
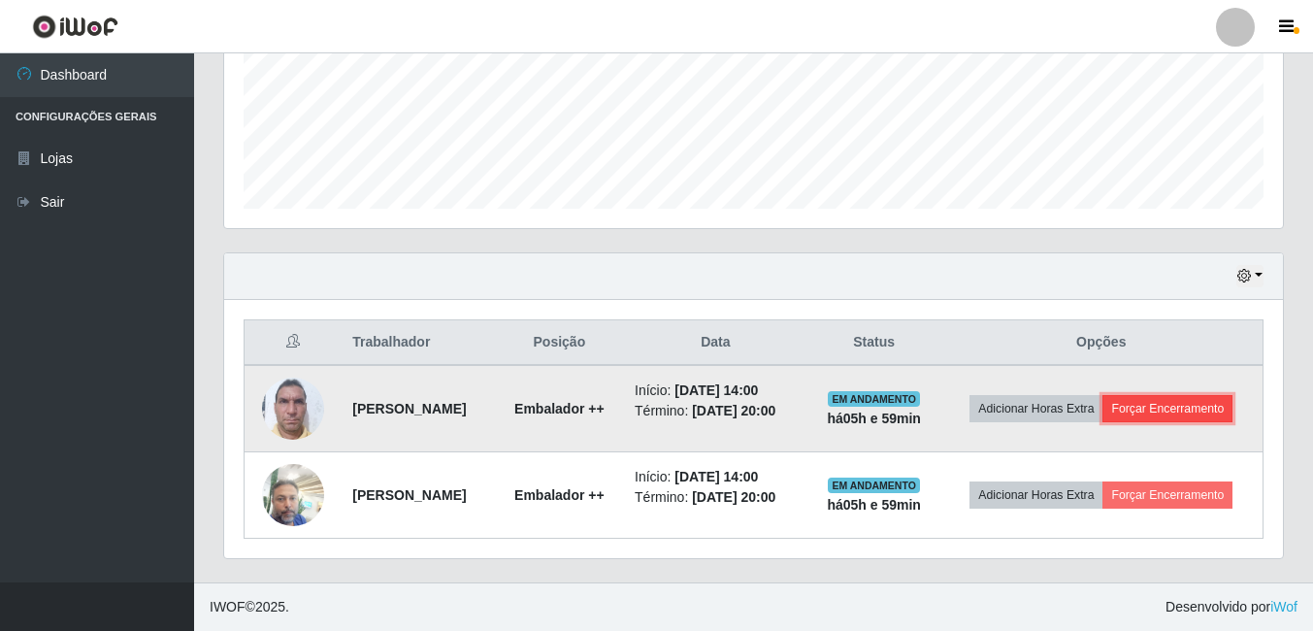
click at [1209, 404] on button "Forçar Encerramento" at bounding box center [1168, 408] width 130 height 27
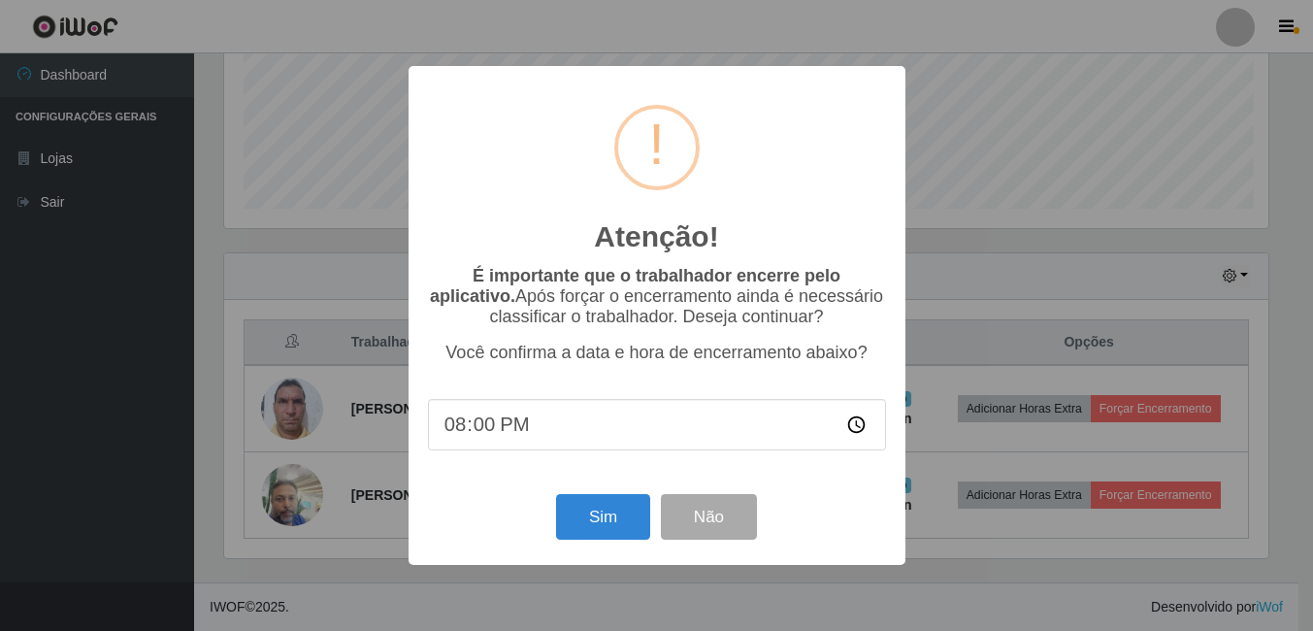
scroll to position [403, 1049]
drag, startPoint x: 611, startPoint y: 528, endPoint x: 807, endPoint y: 473, distance: 203.7
click at [610, 528] on button "Sim" at bounding box center [605, 517] width 94 height 46
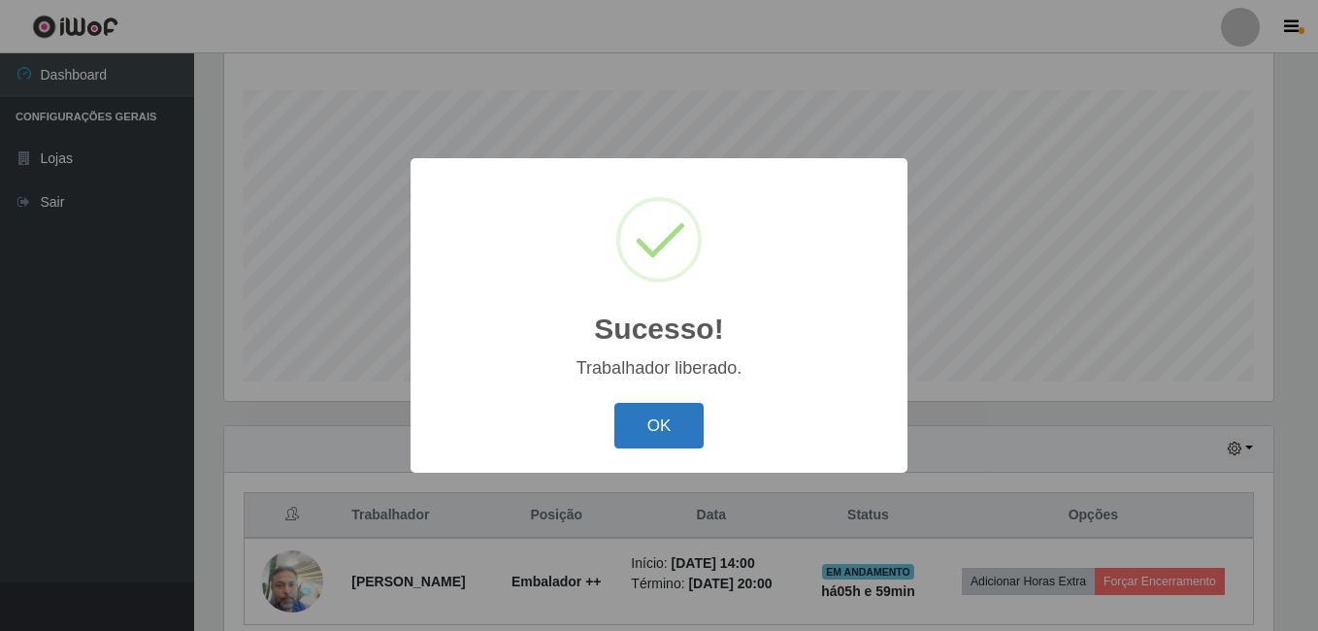
click at [636, 433] on button "OK" at bounding box center [659, 426] width 90 height 46
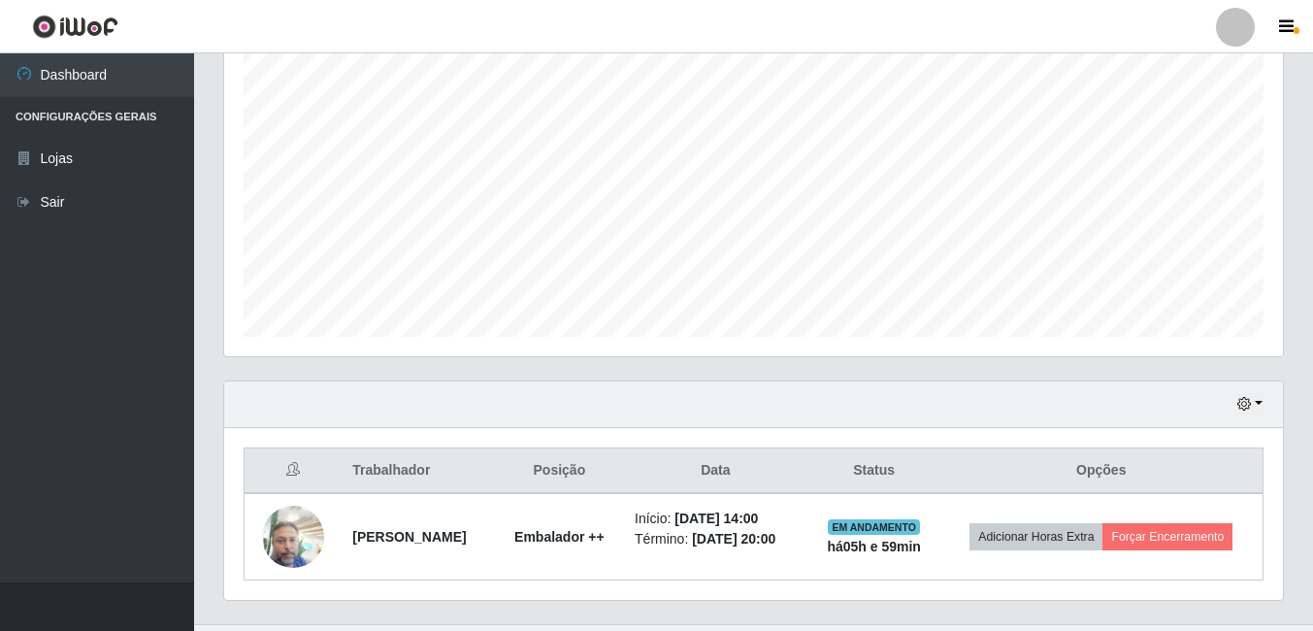
scroll to position [399, 0]
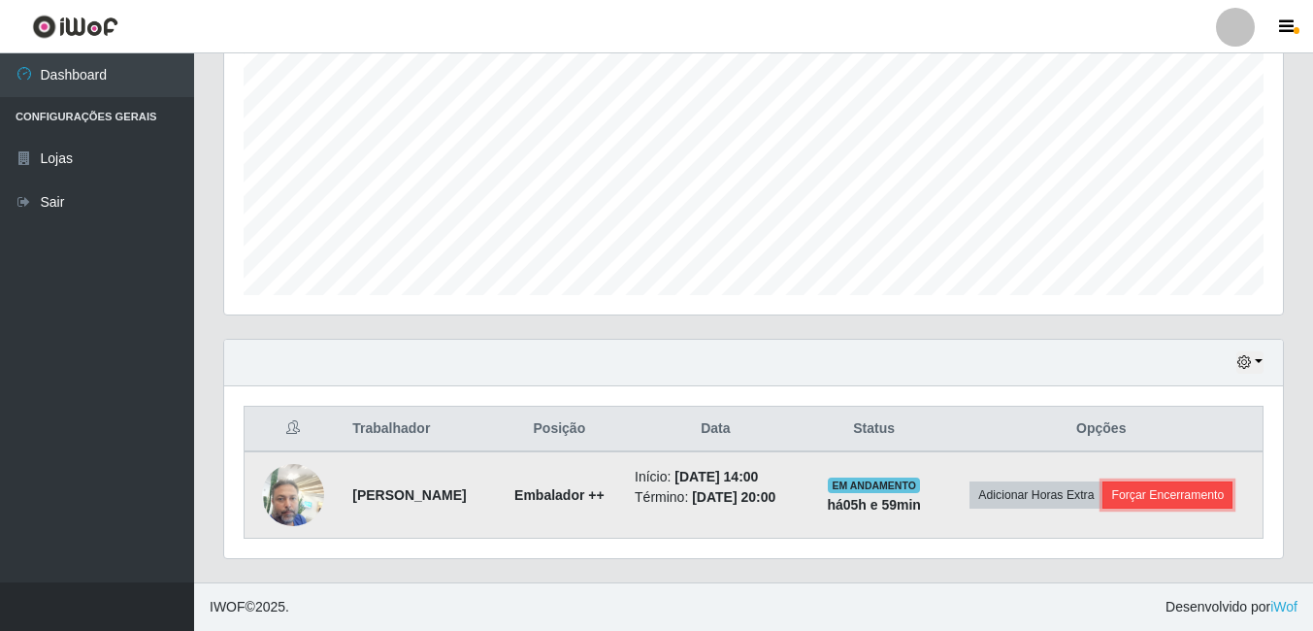
click at [1197, 505] on button "Forçar Encerramento" at bounding box center [1168, 494] width 130 height 27
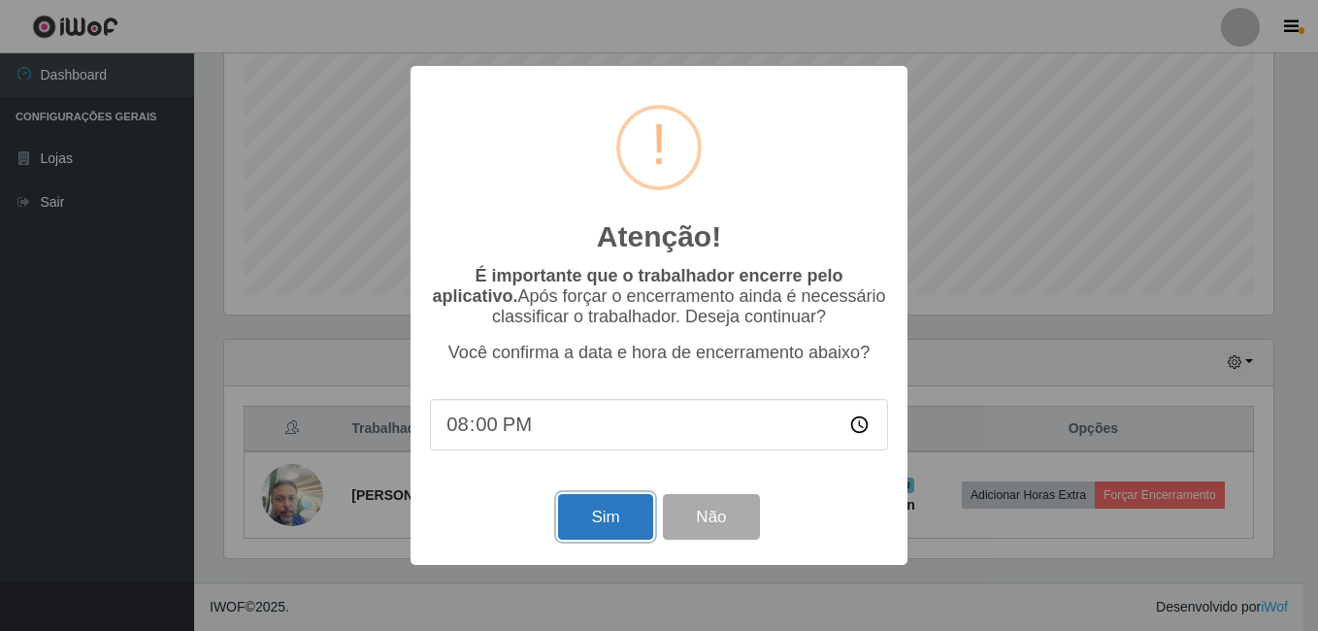
click at [615, 509] on button "Sim" at bounding box center [605, 517] width 94 height 46
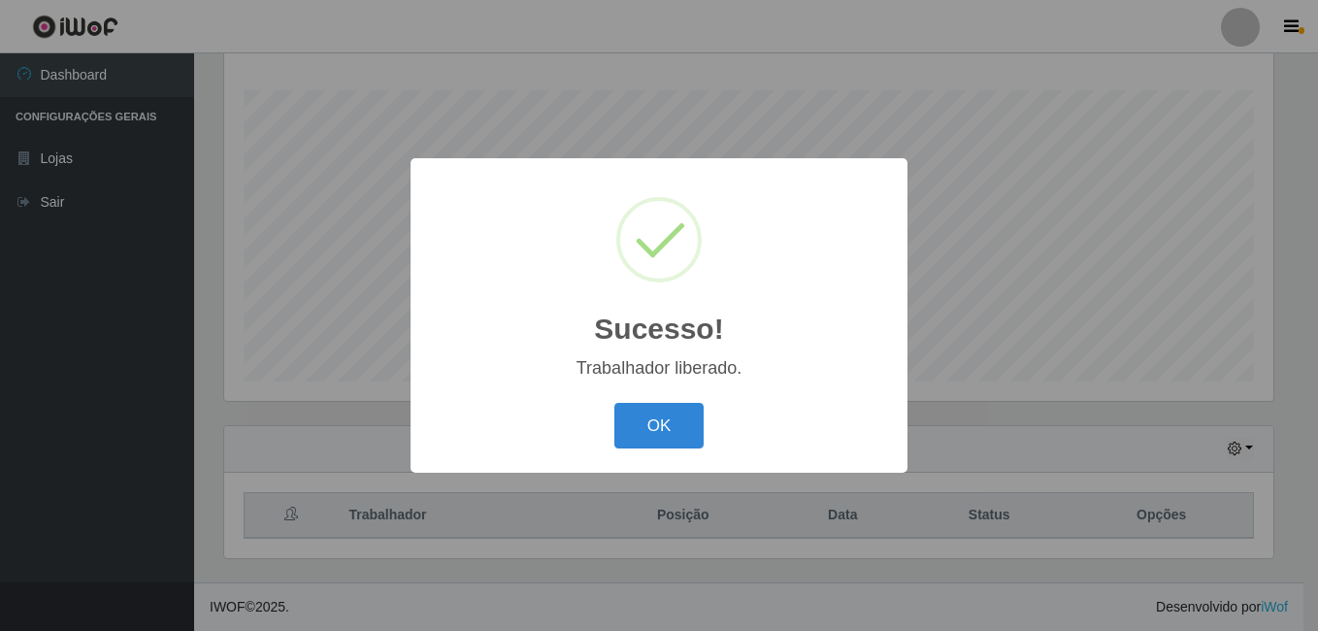
drag, startPoint x: 675, startPoint y: 431, endPoint x: 504, endPoint y: 3, distance: 460.9
click at [675, 423] on button "OK" at bounding box center [659, 426] width 90 height 46
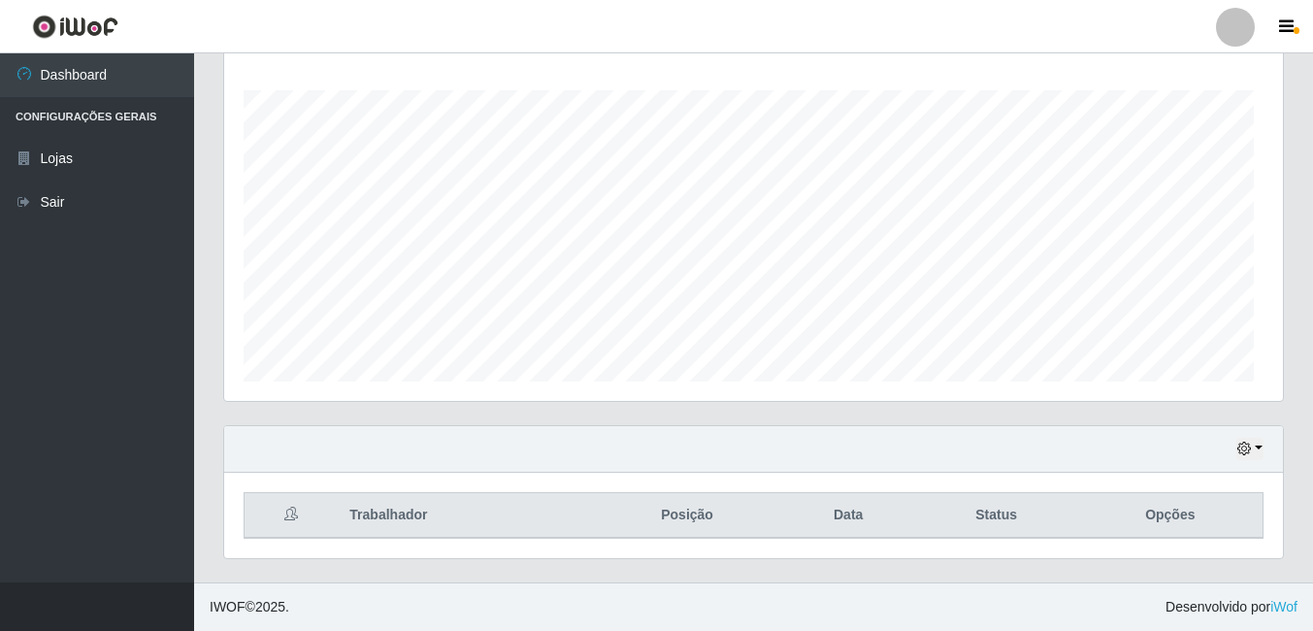
scroll to position [403, 1059]
